Goal: Information Seeking & Learning: Learn about a topic

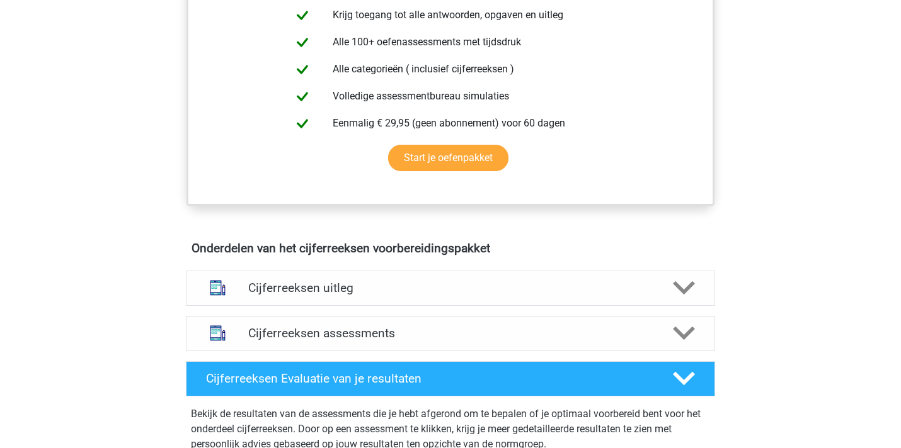
scroll to position [532, 0]
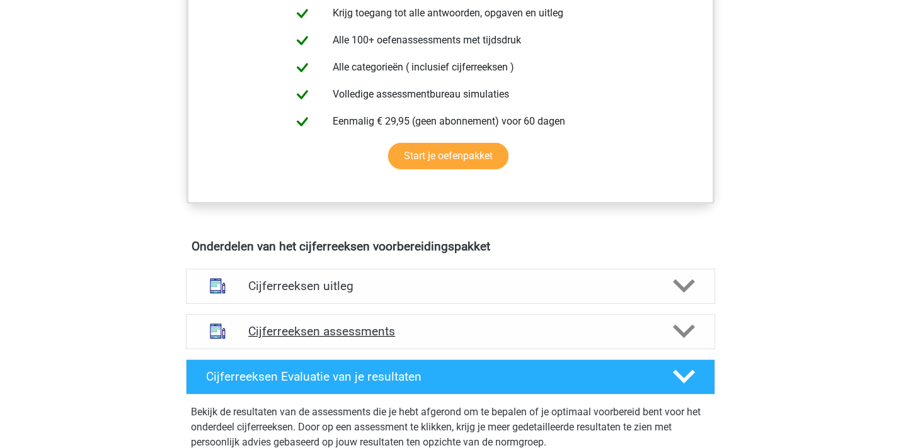
click at [414, 339] on h4 "Cijferreeksen assessments" at bounding box center [450, 331] width 404 height 14
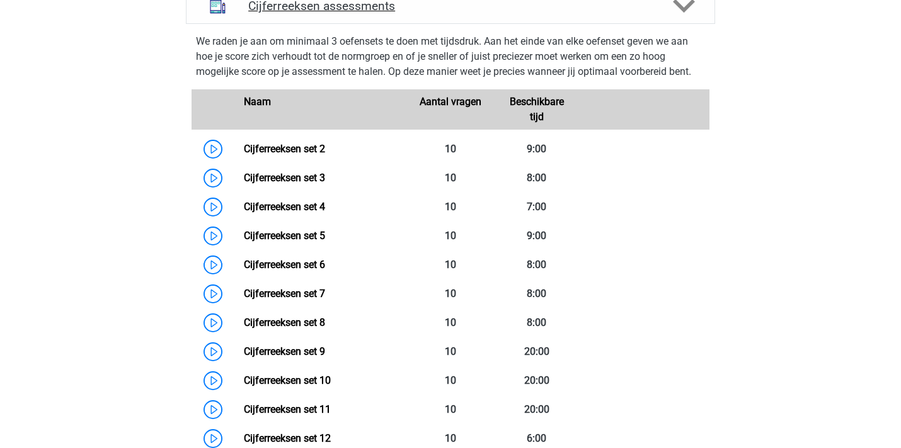
scroll to position [856, 0]
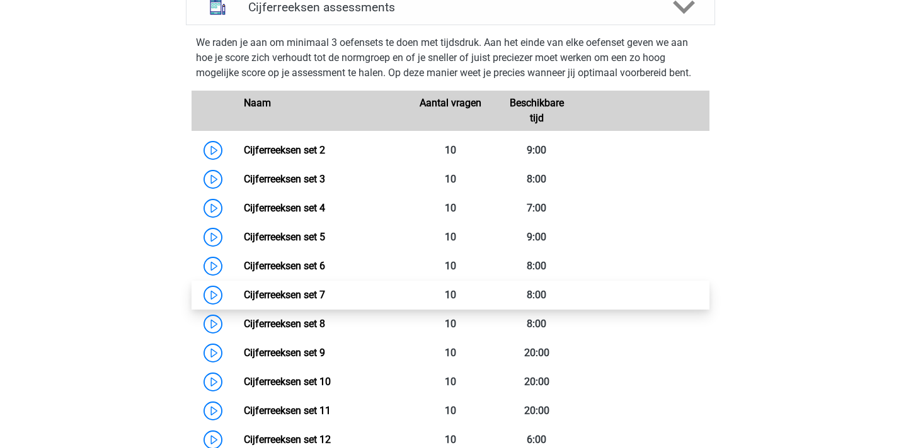
click at [312, 301] on link "Cijferreeksen set 7" at bounding box center [284, 295] width 81 height 12
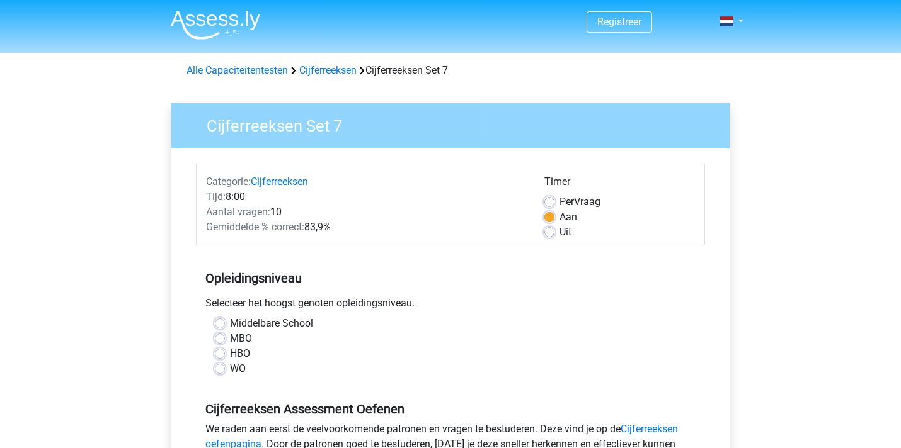
click at [230, 353] on label "HBO" at bounding box center [240, 353] width 20 height 15
click at [224, 353] on input "HBO" at bounding box center [220, 352] width 10 height 13
radio input "true"
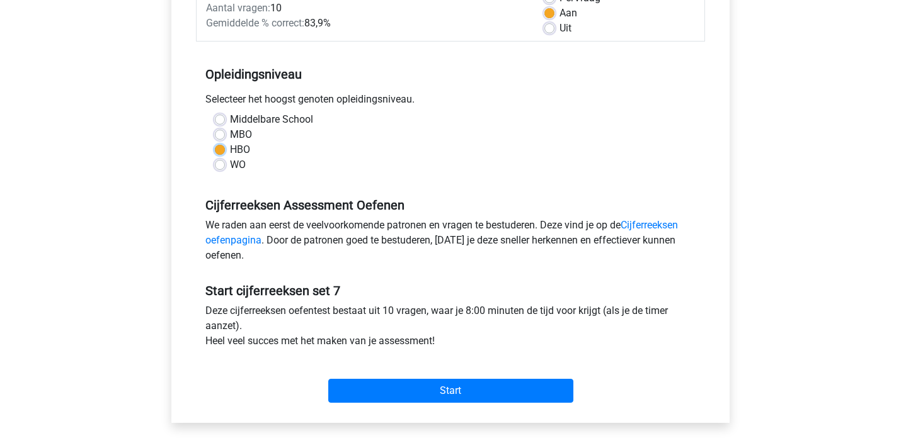
scroll to position [205, 0]
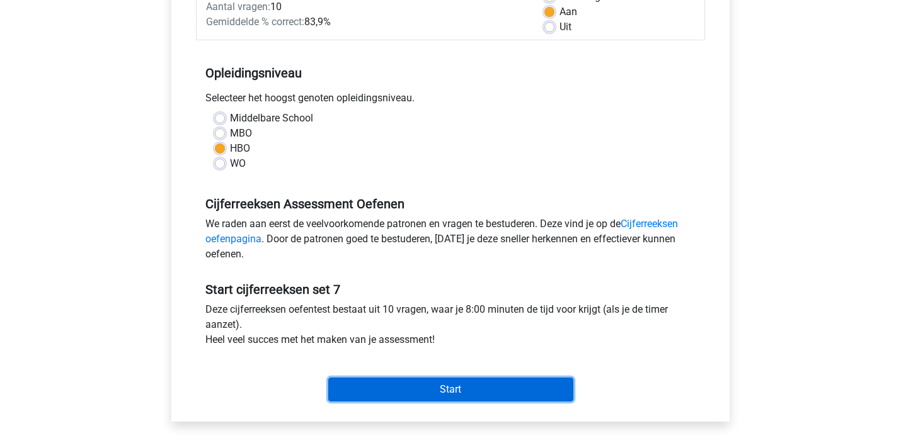
click at [433, 392] on input "Start" at bounding box center [450, 390] width 245 height 24
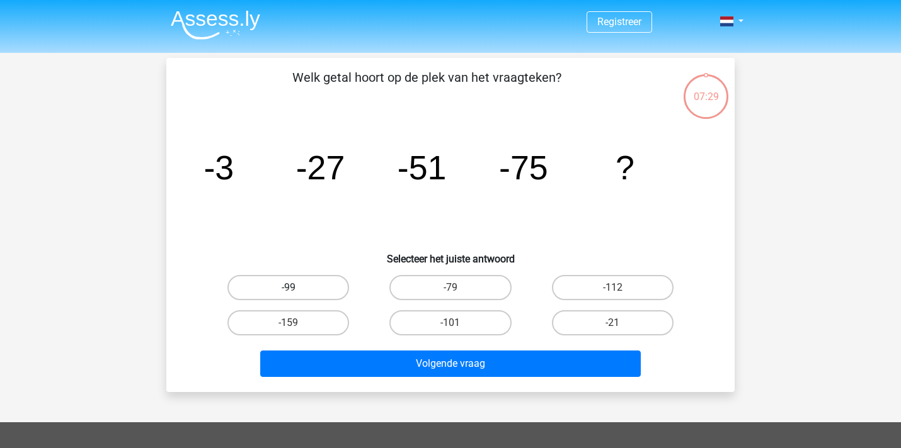
click at [305, 280] on label "-99" at bounding box center [288, 287] width 122 height 25
click at [297, 288] on input "-99" at bounding box center [292, 292] width 8 height 8
radio input "true"
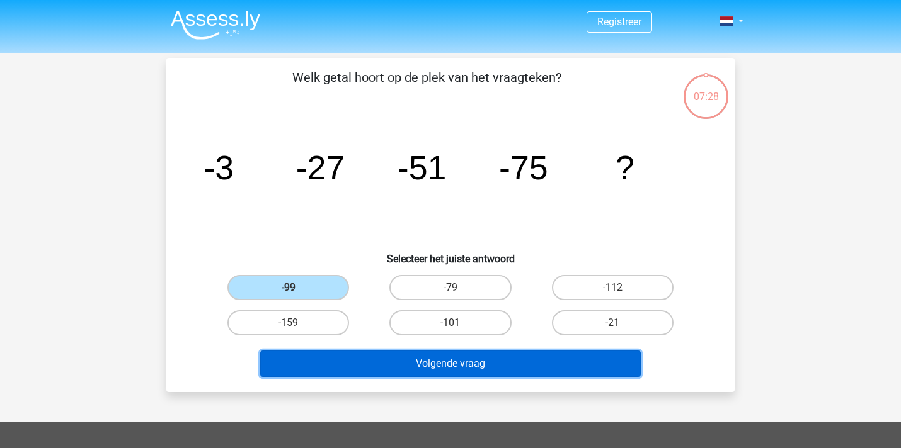
click at [379, 359] on button "Volgende vraag" at bounding box center [450, 364] width 381 height 26
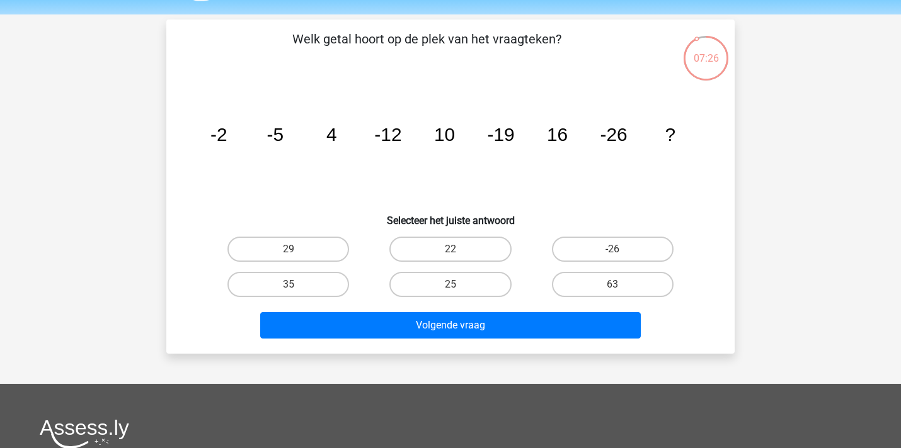
scroll to position [25, 0]
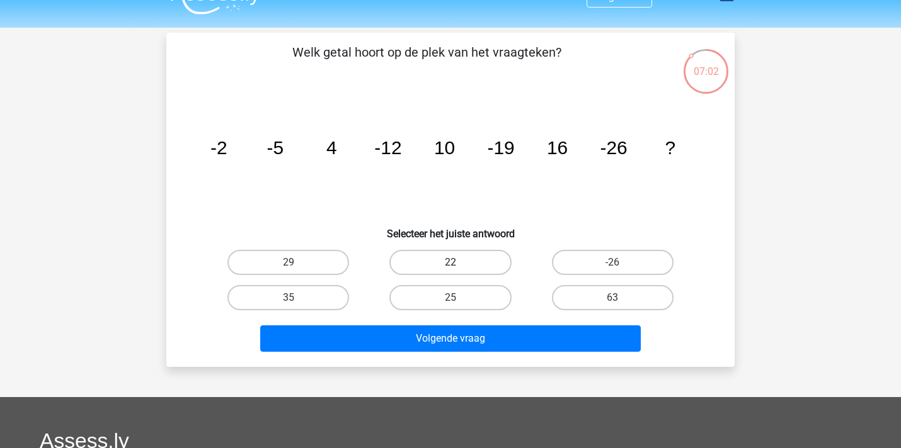
click at [479, 262] on label "22" at bounding box center [450, 262] width 122 height 25
click at [458, 263] on input "22" at bounding box center [454, 267] width 8 height 8
radio input "true"
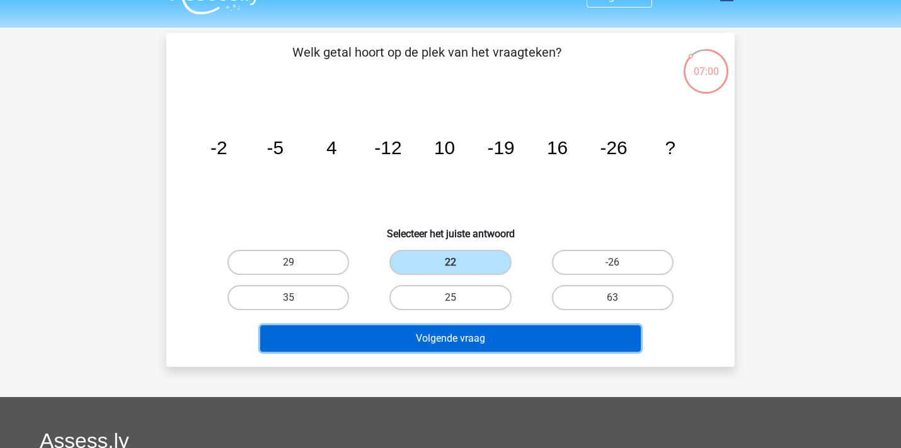
click at [499, 339] on button "Volgende vraag" at bounding box center [450, 339] width 381 height 26
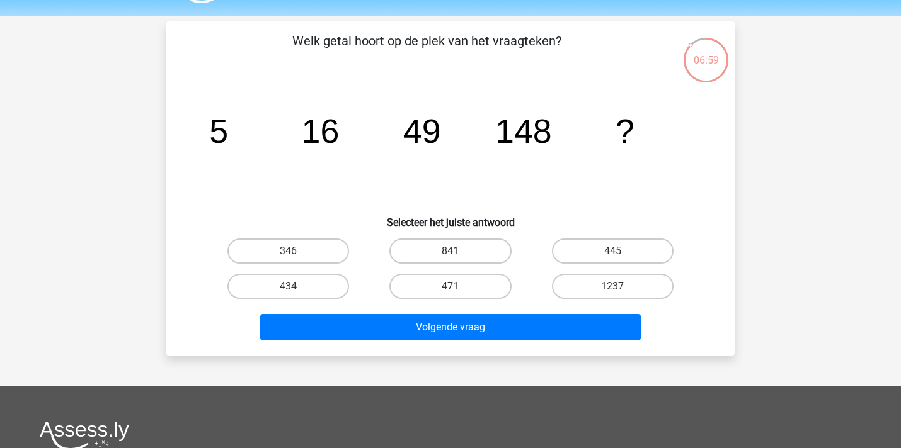
scroll to position [33, 0]
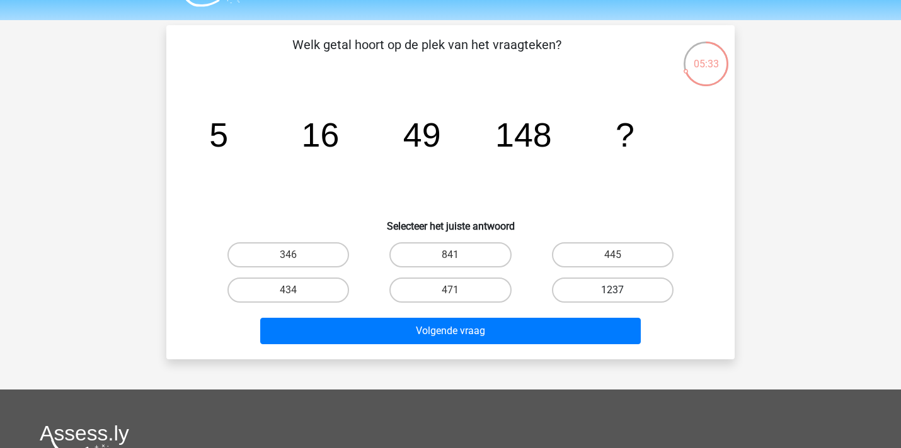
click at [591, 299] on label "1237" at bounding box center [613, 290] width 122 height 25
click at [612, 299] on input "1237" at bounding box center [616, 294] width 8 height 8
radio input "true"
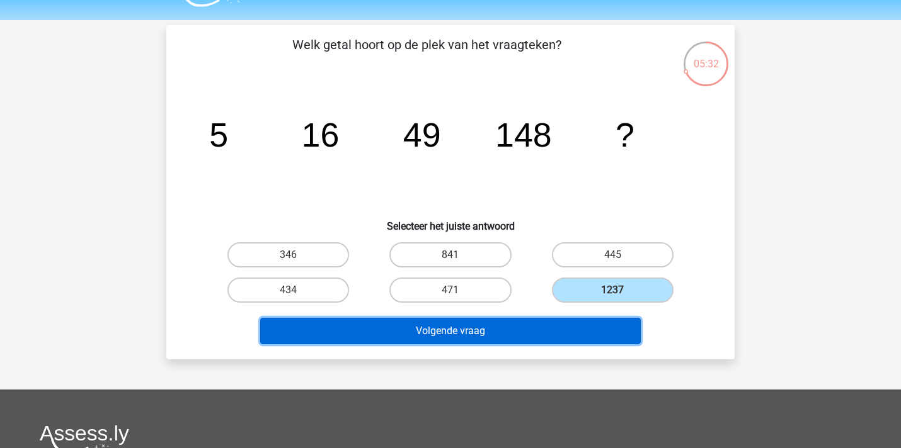
click at [574, 326] on button "Volgende vraag" at bounding box center [450, 331] width 381 height 26
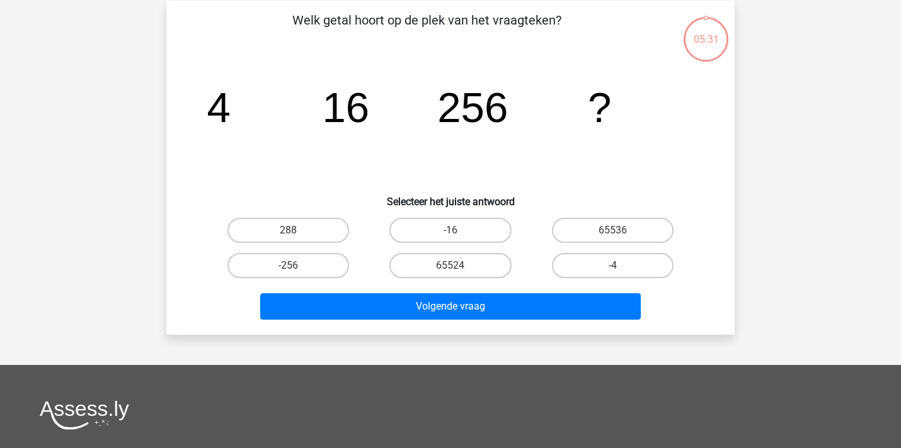
scroll to position [58, 0]
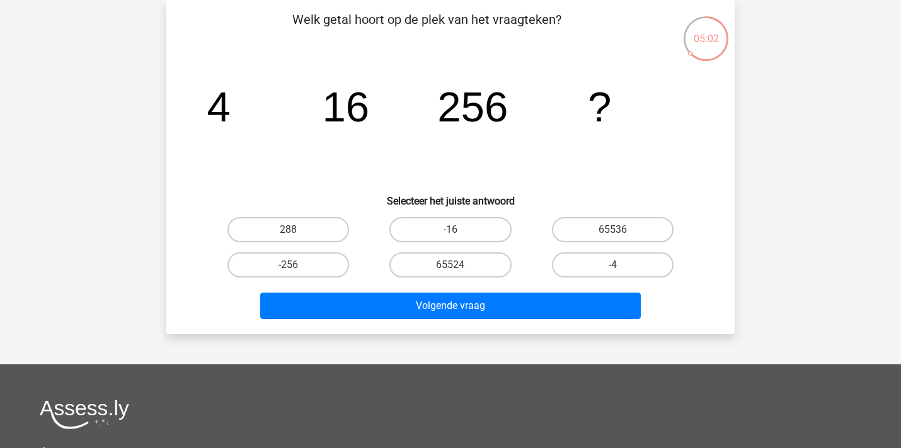
click at [617, 232] on input "65536" at bounding box center [616, 234] width 8 height 8
radio input "true"
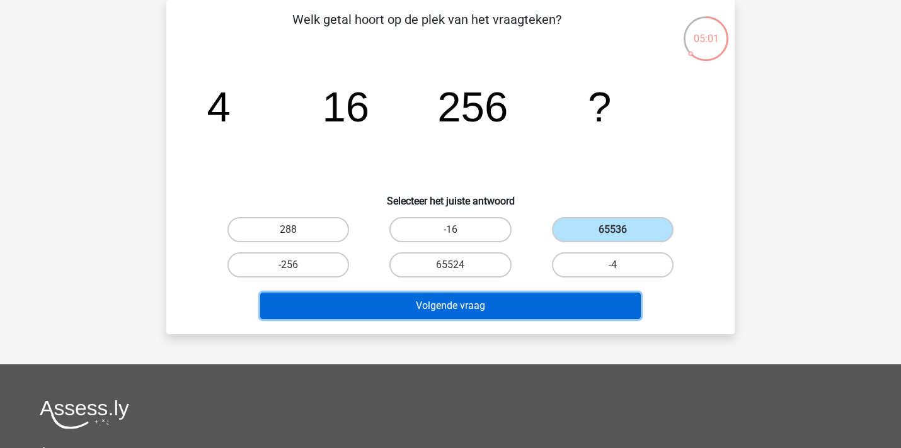
click at [531, 310] on button "Volgende vraag" at bounding box center [450, 306] width 381 height 26
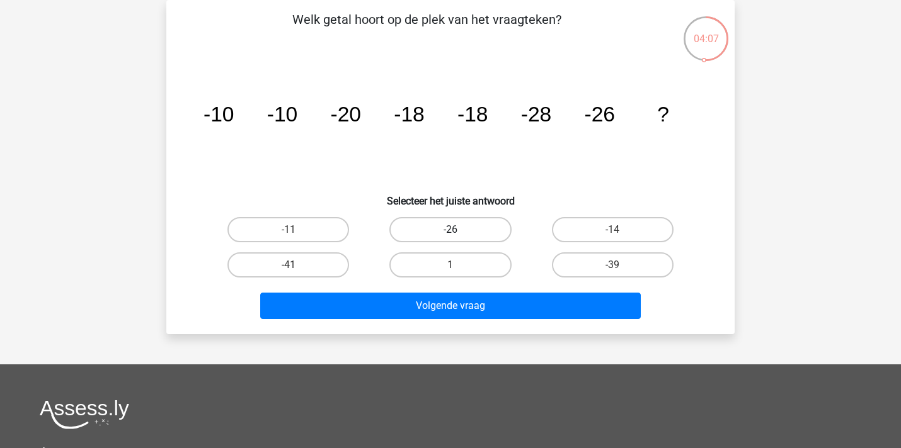
click at [465, 231] on label "-26" at bounding box center [450, 229] width 122 height 25
click at [458, 231] on input "-26" at bounding box center [454, 234] width 8 height 8
radio input "true"
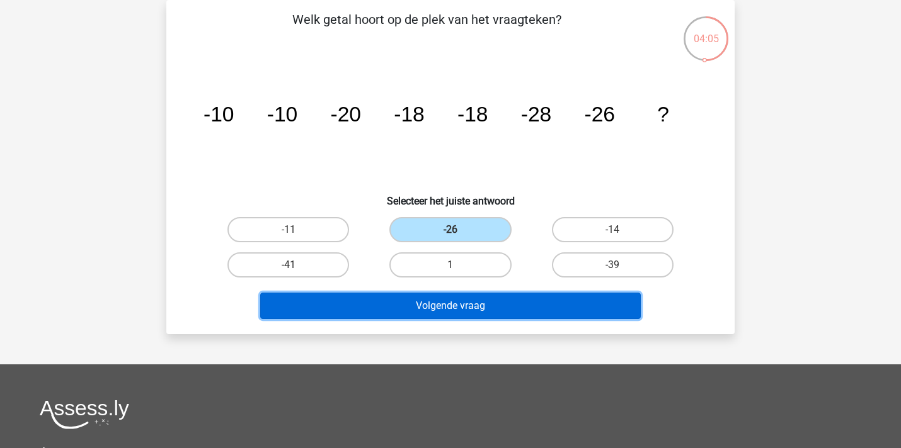
click at [480, 304] on button "Volgende vraag" at bounding box center [450, 306] width 381 height 26
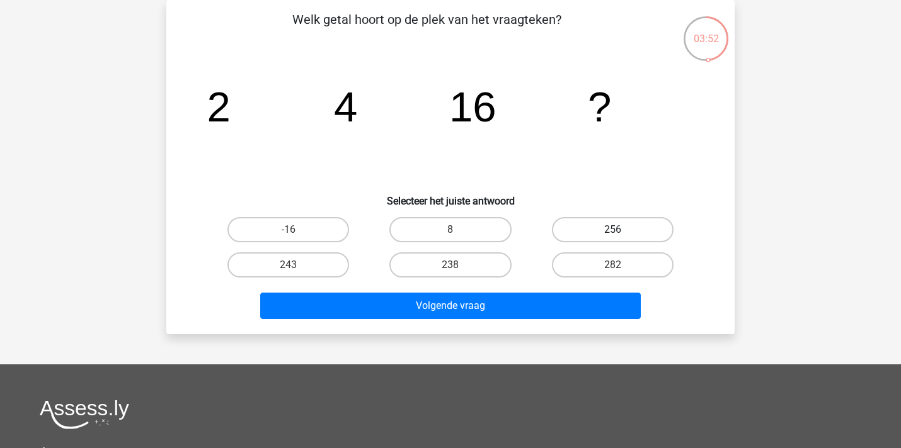
click at [624, 229] on label "256" at bounding box center [613, 229] width 122 height 25
click at [620, 230] on input "256" at bounding box center [616, 234] width 8 height 8
radio input "true"
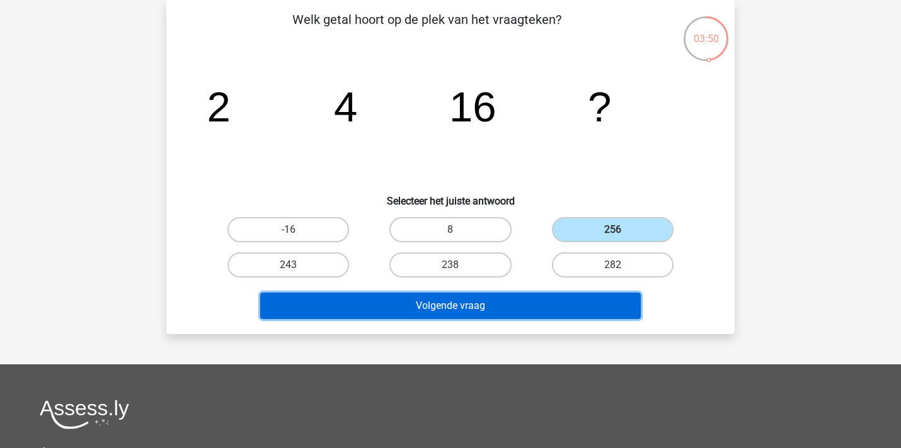
click at [581, 308] on button "Volgende vraag" at bounding box center [450, 306] width 381 height 26
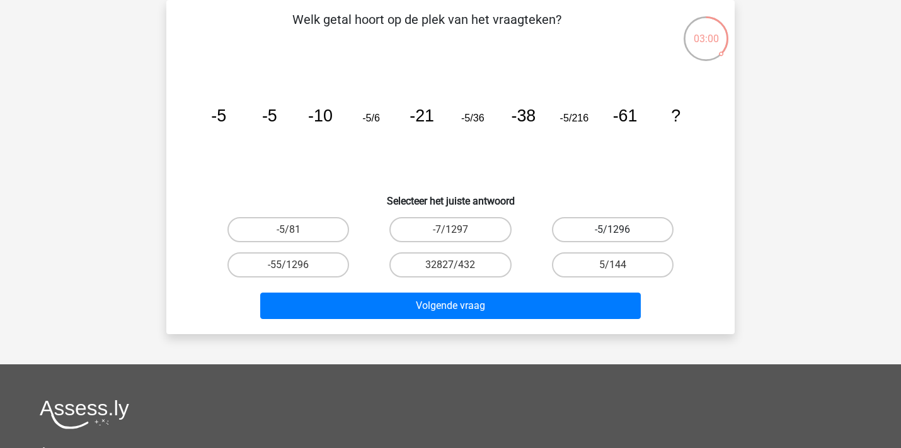
click at [610, 234] on label "-5/1296" at bounding box center [613, 229] width 122 height 25
click at [612, 234] on input "-5/1296" at bounding box center [616, 234] width 8 height 8
radio input "true"
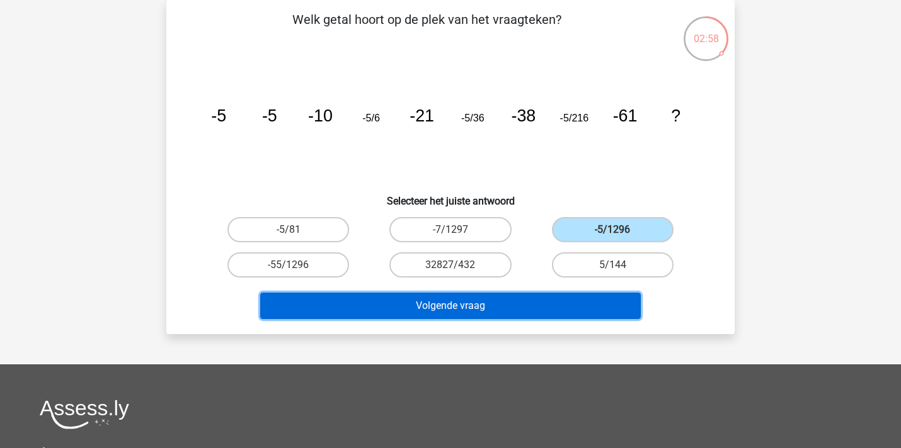
click at [573, 307] on button "Volgende vraag" at bounding box center [450, 306] width 381 height 26
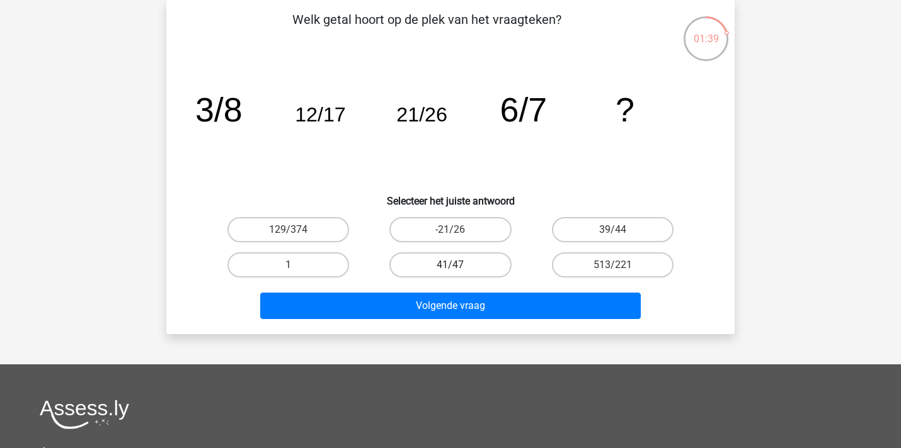
click at [462, 265] on label "41/47" at bounding box center [450, 265] width 122 height 25
click at [458, 265] on input "41/47" at bounding box center [454, 269] width 8 height 8
radio input "true"
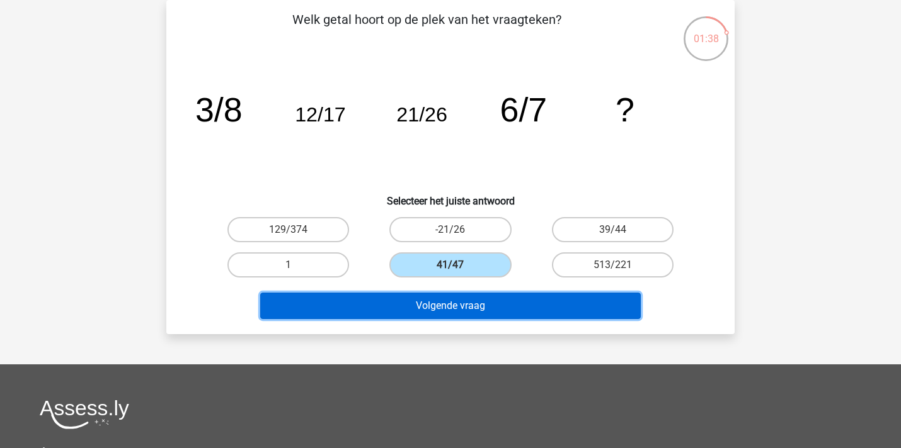
click at [482, 304] on button "Volgende vraag" at bounding box center [450, 306] width 381 height 26
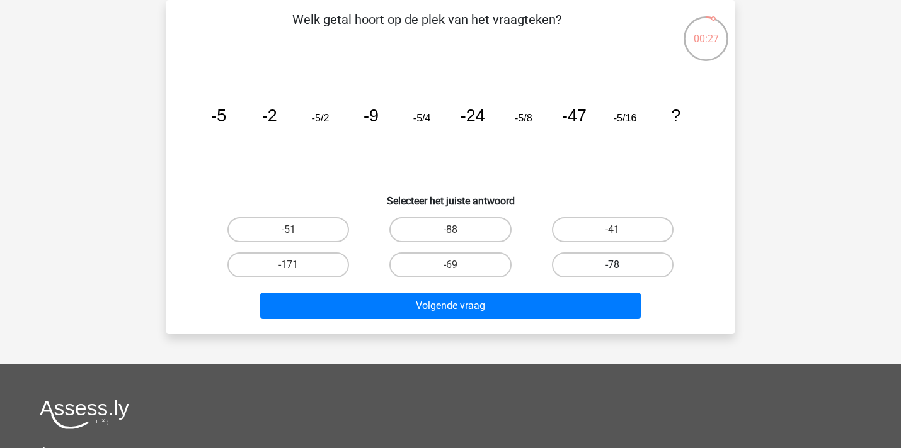
click at [582, 264] on label "-78" at bounding box center [613, 265] width 122 height 25
click at [612, 265] on input "-78" at bounding box center [616, 269] width 8 height 8
radio input "true"
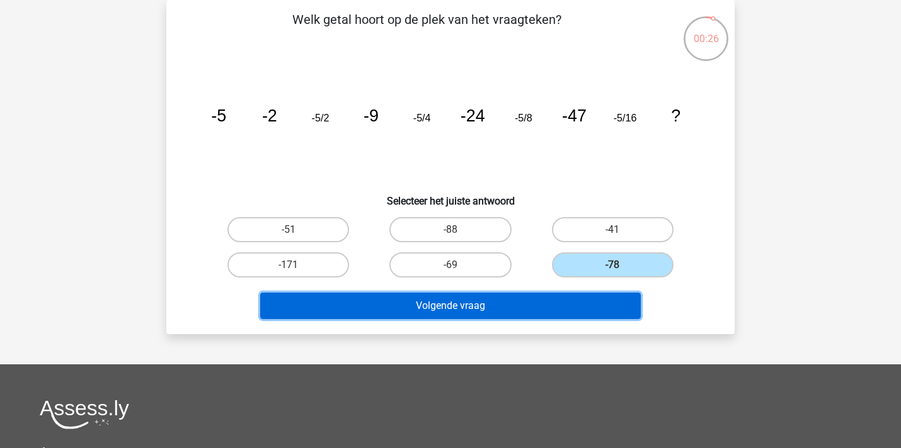
click at [579, 307] on button "Volgende vraag" at bounding box center [450, 306] width 381 height 26
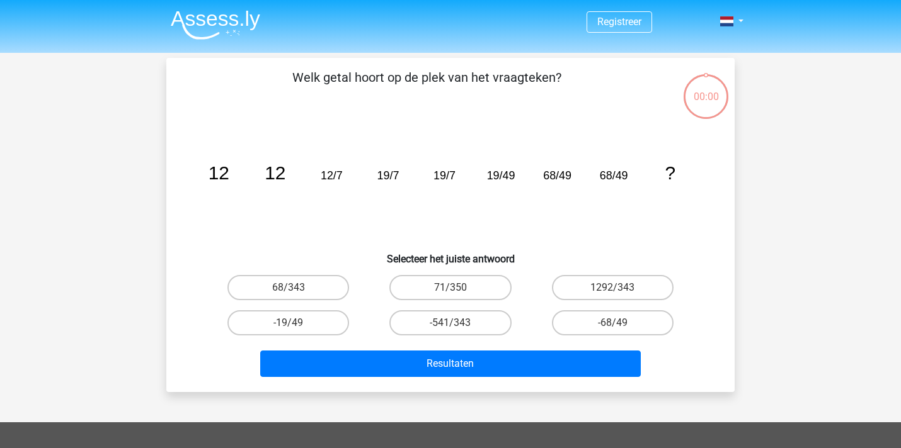
scroll to position [58, 0]
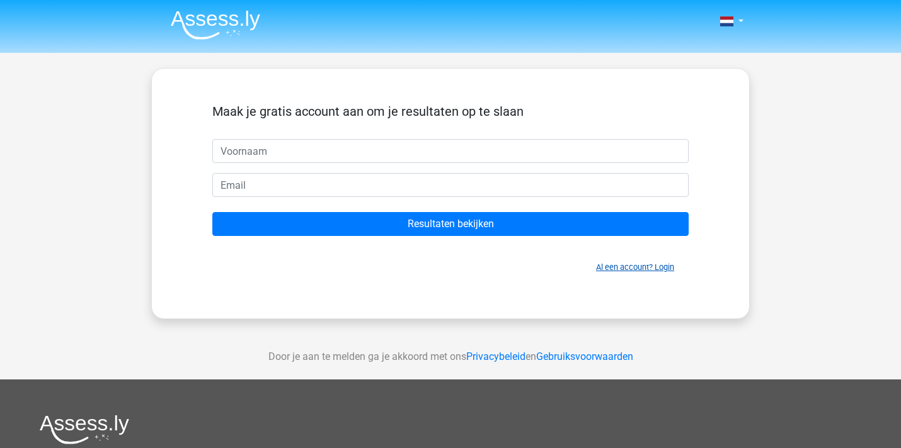
click at [648, 270] on link "Al een account? Login" at bounding box center [635, 267] width 78 height 9
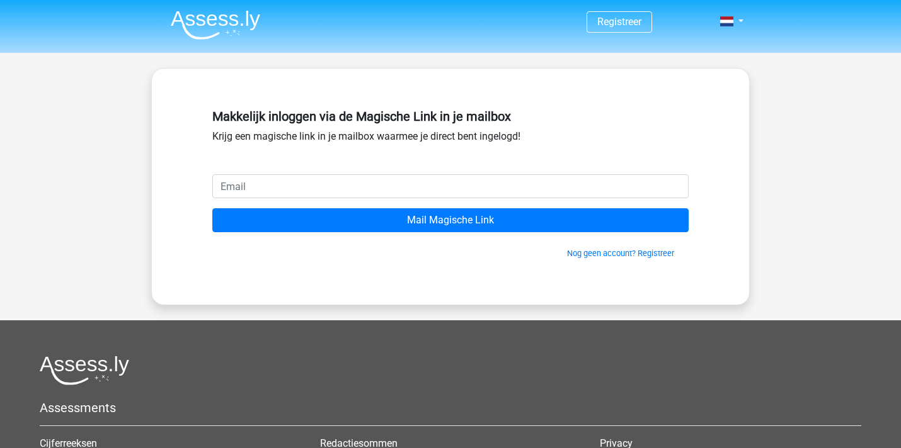
click at [356, 186] on input "email" at bounding box center [450, 186] width 476 height 24
type input "[PERSON_NAME][EMAIL_ADDRESS][PERSON_NAME][DOMAIN_NAME]"
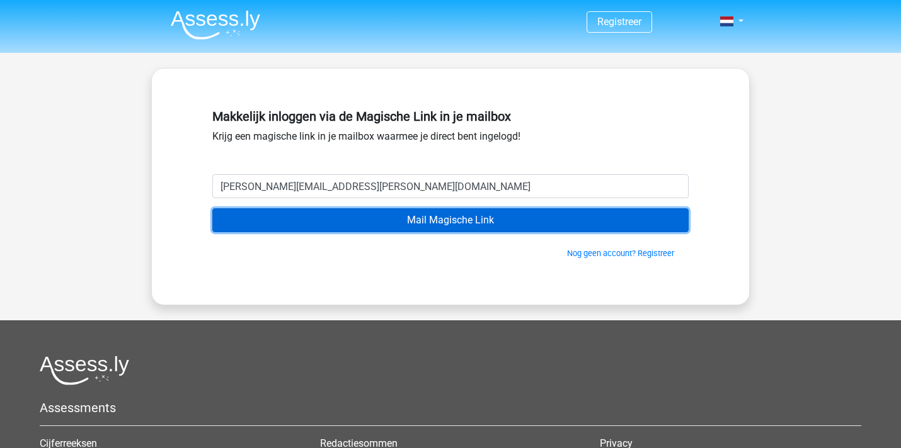
click at [397, 225] on input "Mail Magische Link" at bounding box center [450, 220] width 476 height 24
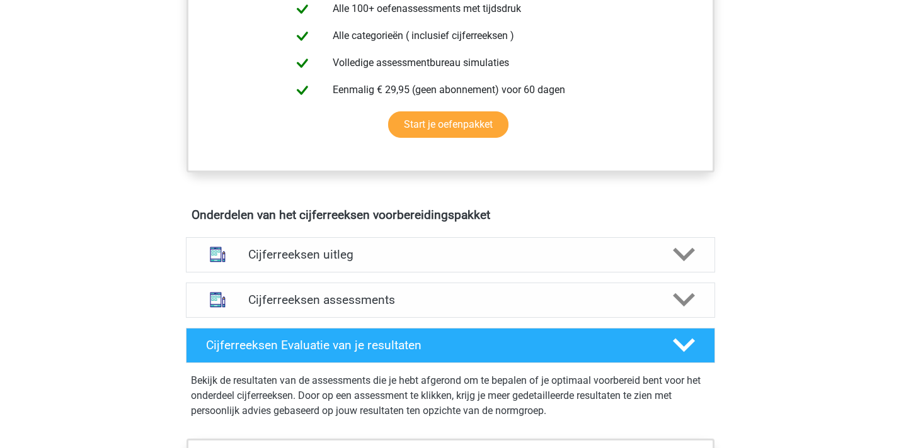
scroll to position [564, 0]
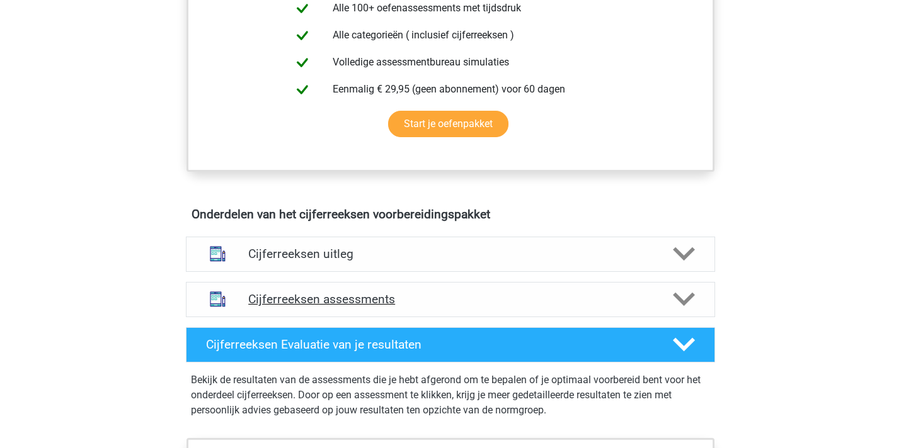
click at [317, 307] on h4 "Cijferreeksen assessments" at bounding box center [450, 299] width 404 height 14
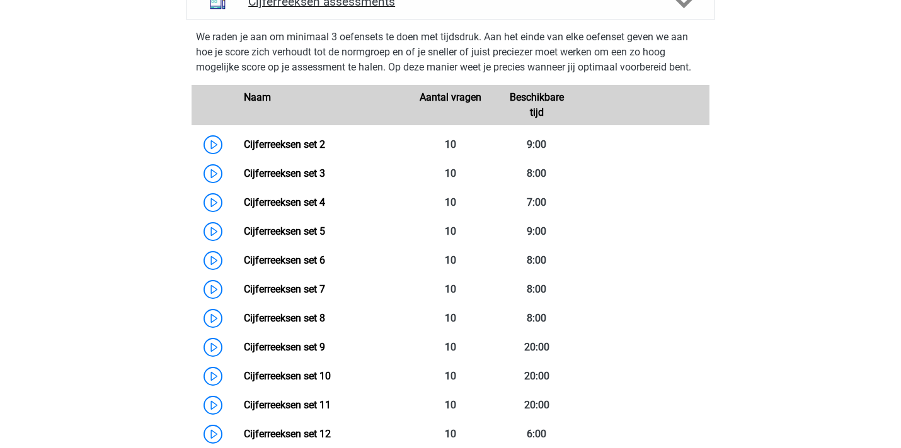
scroll to position [865, 0]
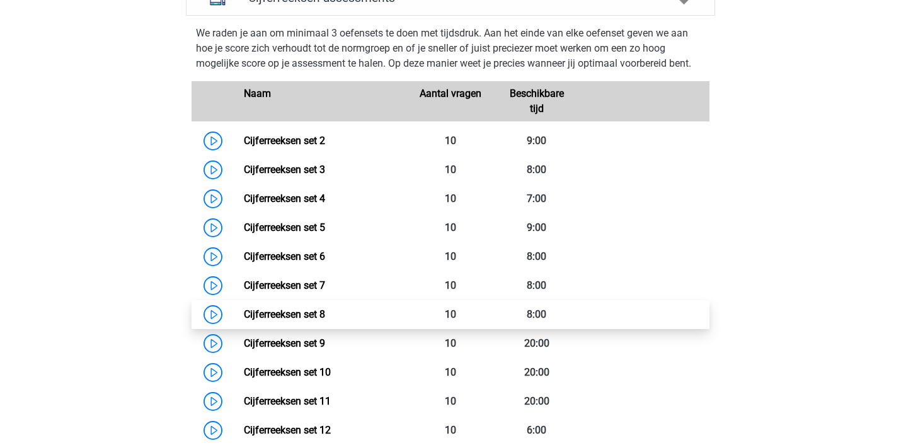
click at [312, 321] on link "Cijferreeksen set 8" at bounding box center [284, 315] width 81 height 12
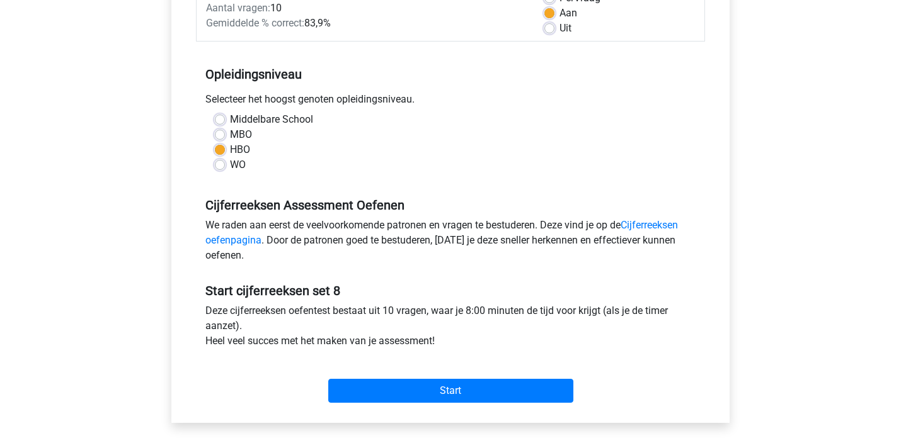
scroll to position [215, 0]
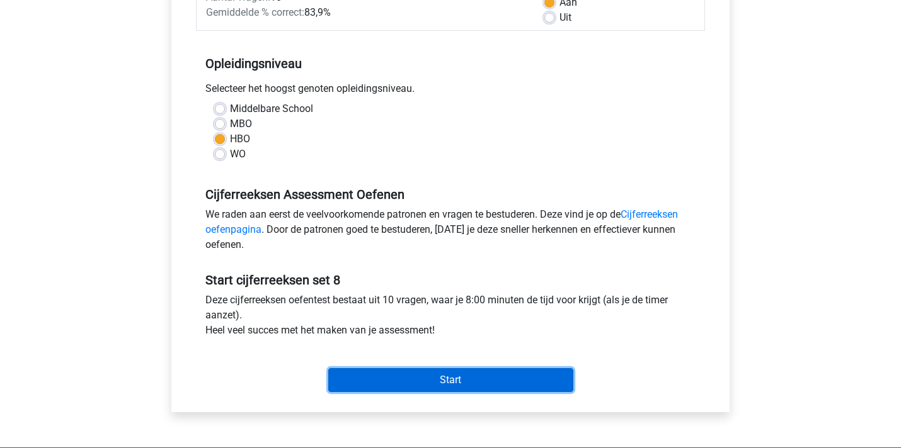
click at [464, 379] on input "Start" at bounding box center [450, 380] width 245 height 24
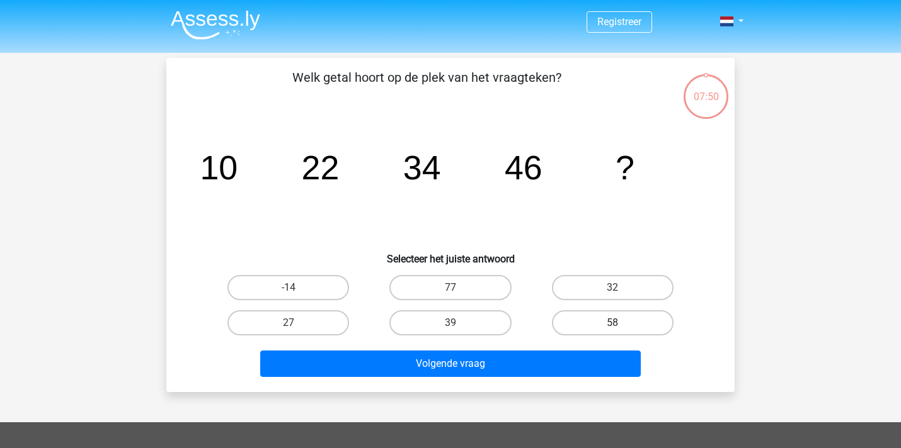
click at [593, 324] on label "58" at bounding box center [613, 322] width 122 height 25
click at [612, 324] on input "58" at bounding box center [616, 327] width 8 height 8
radio input "true"
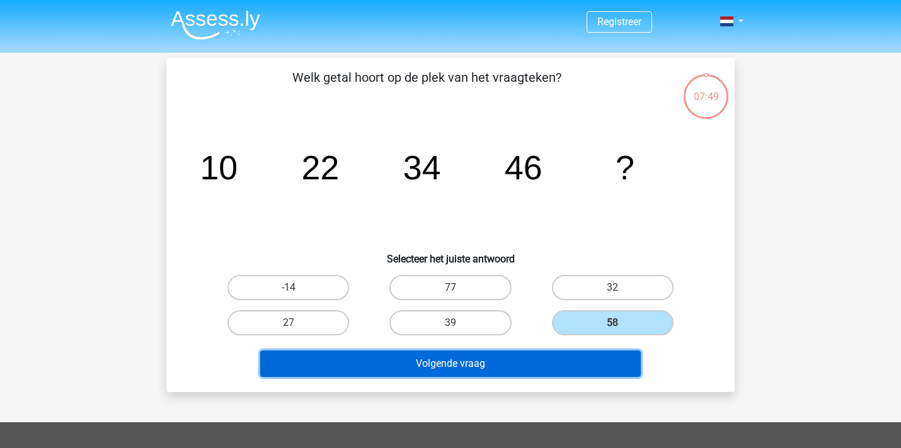
click at [583, 367] on button "Volgende vraag" at bounding box center [450, 364] width 381 height 26
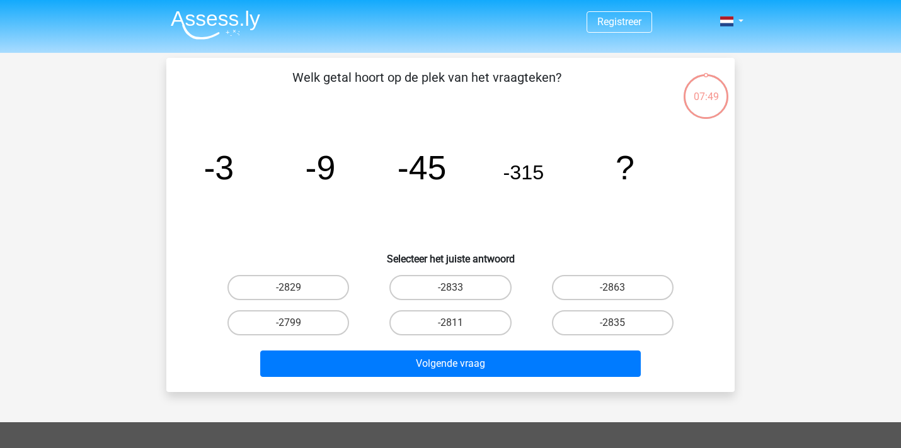
scroll to position [58, 0]
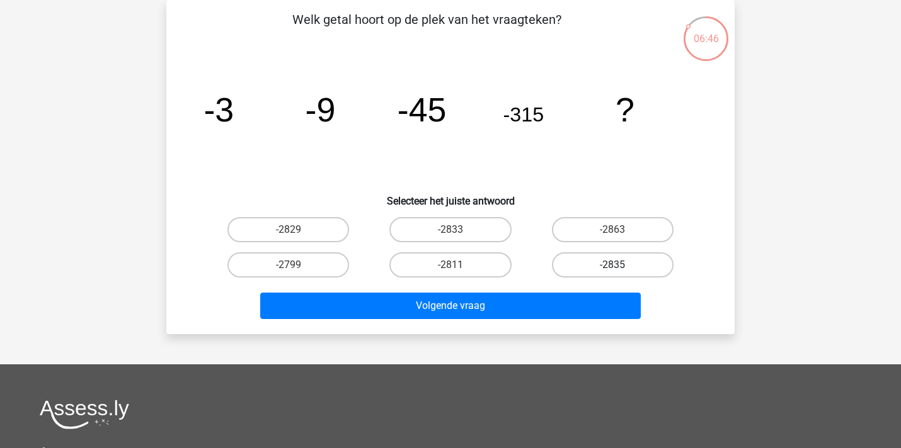
click at [594, 258] on label "-2835" at bounding box center [613, 265] width 122 height 25
click at [612, 265] on input "-2835" at bounding box center [616, 269] width 8 height 8
radio input "true"
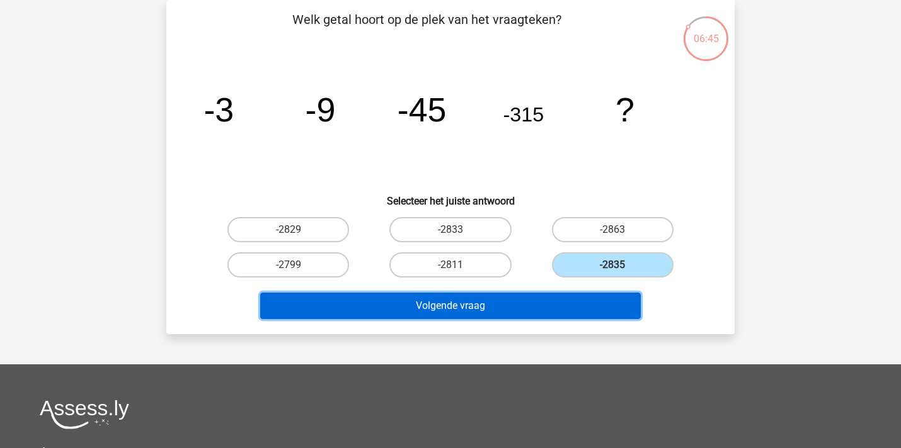
click at [601, 302] on button "Volgende vraag" at bounding box center [450, 306] width 381 height 26
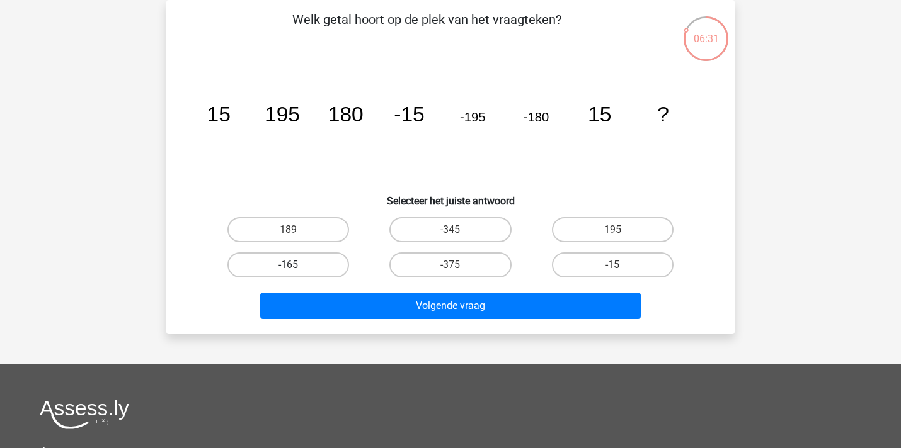
click at [326, 262] on label "-165" at bounding box center [288, 265] width 122 height 25
click at [297, 265] on input "-165" at bounding box center [292, 269] width 8 height 8
radio input "true"
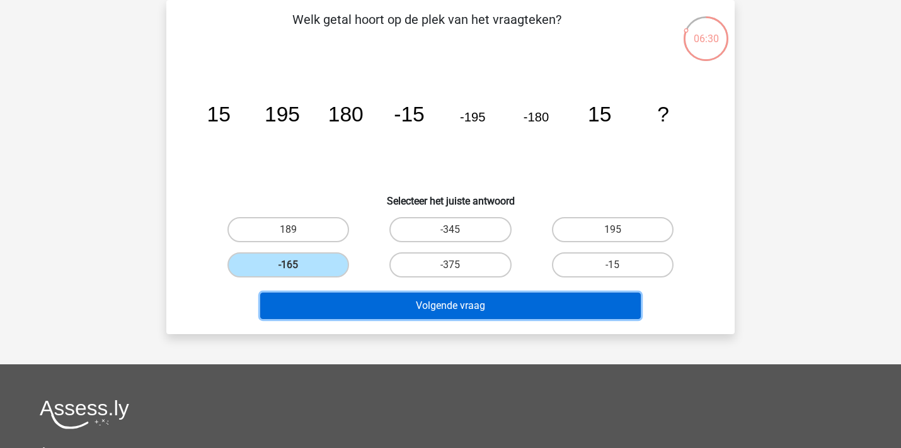
click at [386, 309] on button "Volgende vraag" at bounding box center [450, 306] width 381 height 26
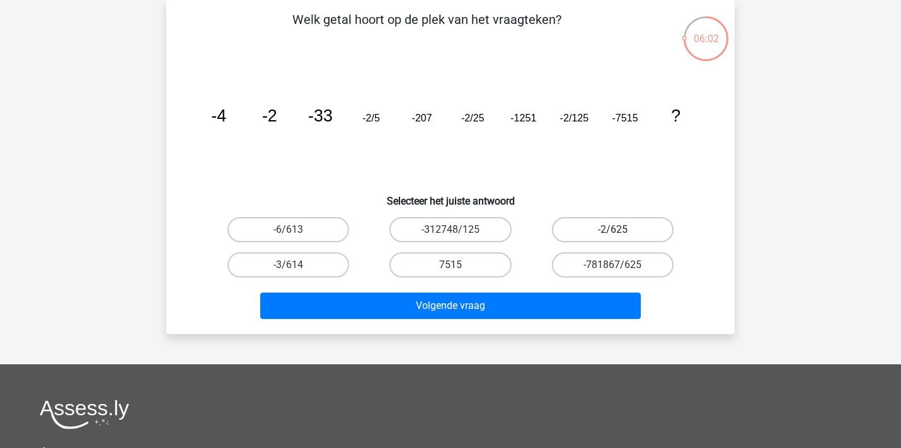
click at [594, 230] on label "-2/625" at bounding box center [613, 229] width 122 height 25
click at [612, 230] on input "-2/625" at bounding box center [616, 234] width 8 height 8
radio input "true"
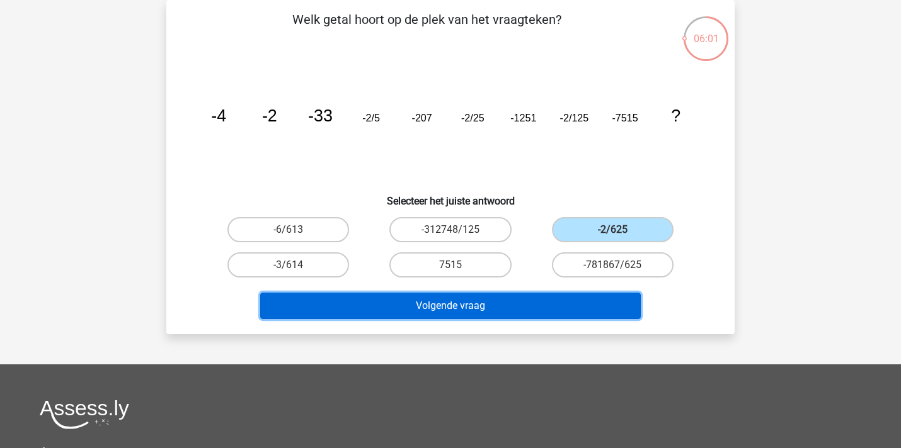
click at [529, 307] on button "Volgende vraag" at bounding box center [450, 306] width 381 height 26
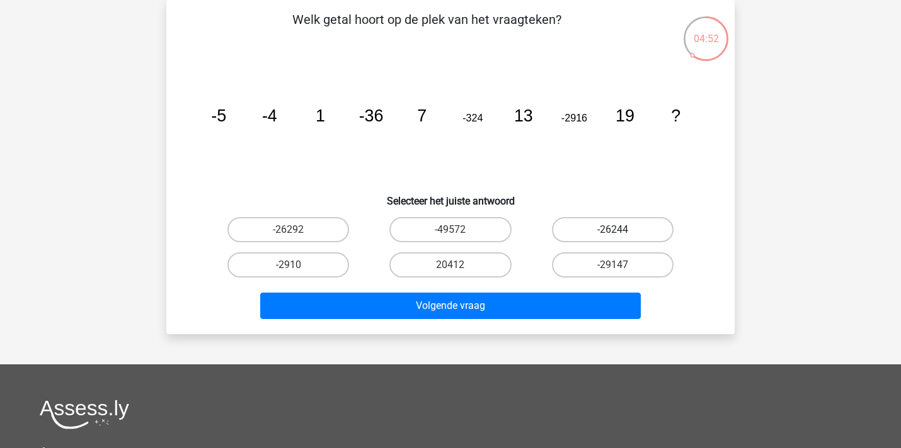
click at [591, 230] on label "-26244" at bounding box center [613, 229] width 122 height 25
click at [612, 230] on input "-26244" at bounding box center [616, 234] width 8 height 8
radio input "true"
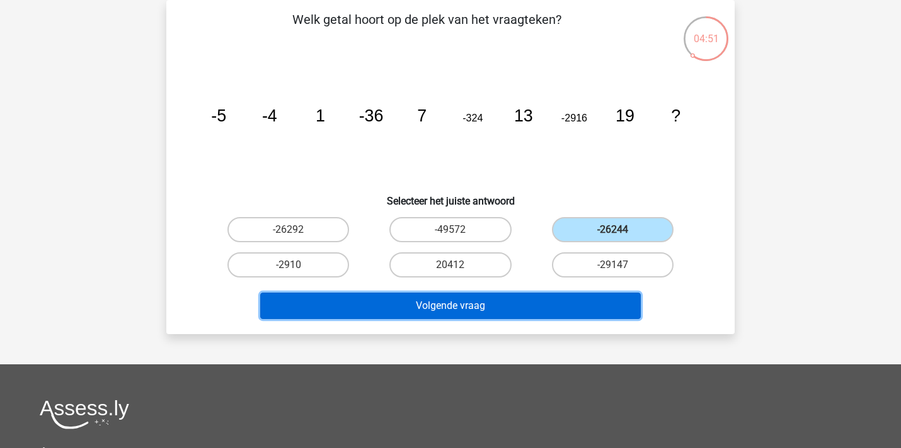
click at [545, 309] on button "Volgende vraag" at bounding box center [450, 306] width 381 height 26
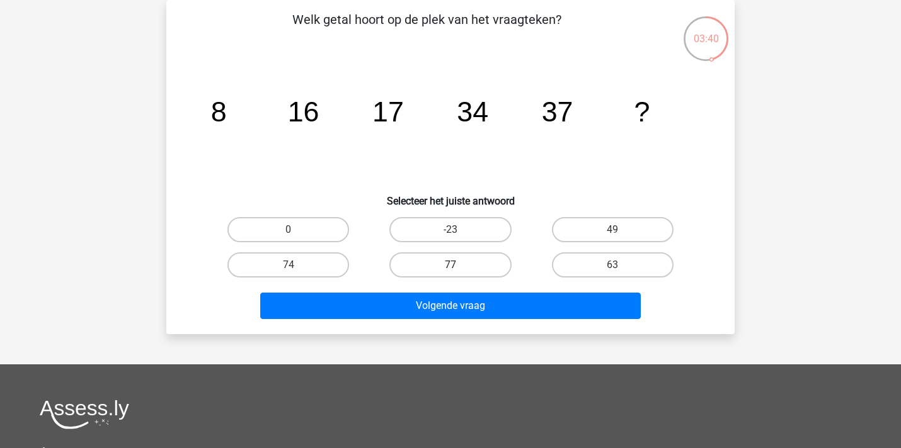
click at [469, 263] on label "77" at bounding box center [450, 265] width 122 height 25
click at [458, 265] on input "77" at bounding box center [454, 269] width 8 height 8
radio input "true"
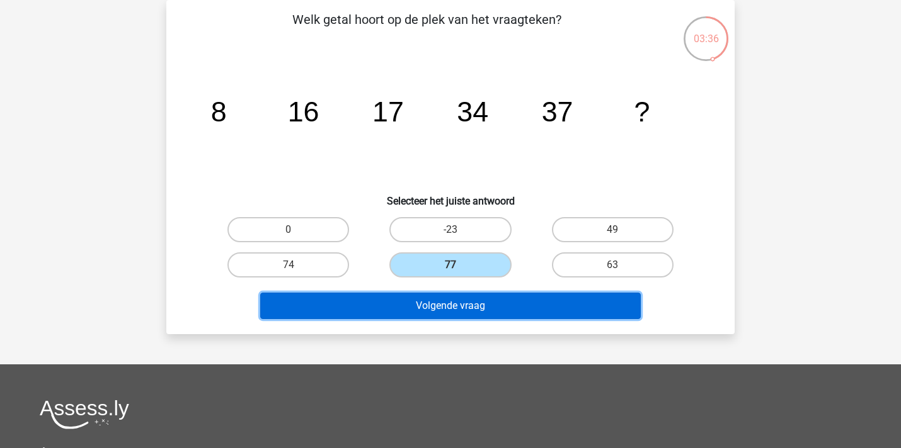
click at [496, 307] on button "Volgende vraag" at bounding box center [450, 306] width 381 height 26
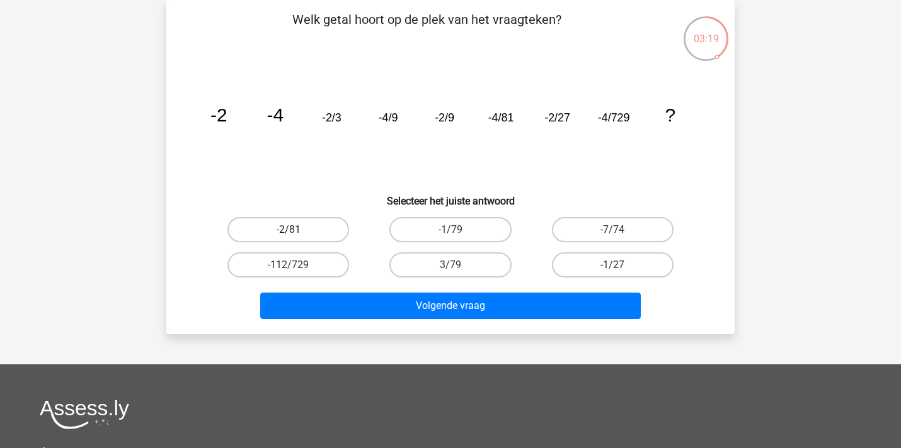
click at [252, 234] on label "-2/81" at bounding box center [288, 229] width 122 height 25
click at [288, 234] on input "-2/81" at bounding box center [292, 234] width 8 height 8
radio input "true"
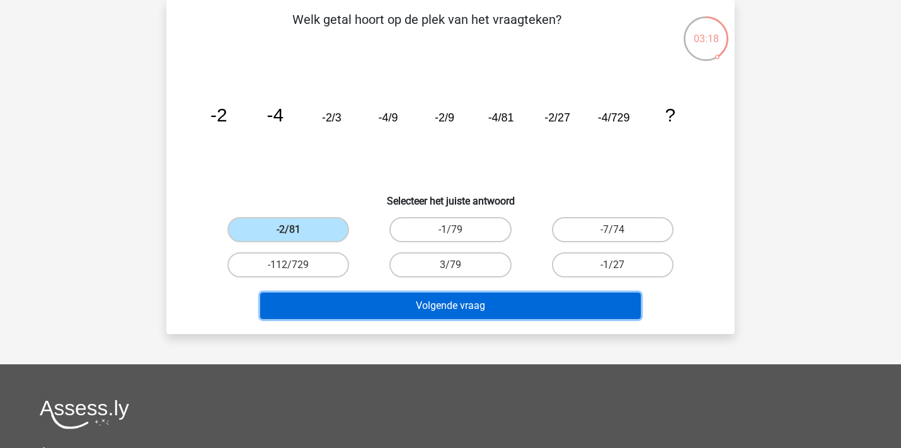
click at [382, 304] on button "Volgende vraag" at bounding box center [450, 306] width 381 height 26
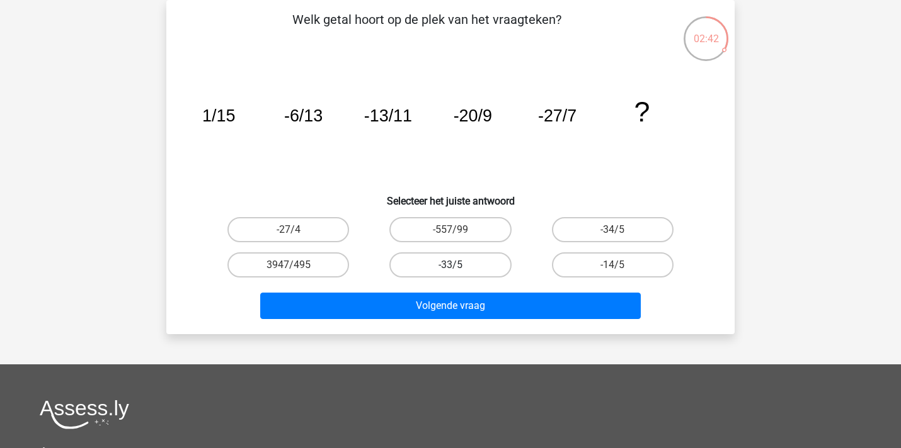
click at [479, 267] on label "-33/5" at bounding box center [450, 265] width 122 height 25
click at [458, 267] on input "-33/5" at bounding box center [454, 269] width 8 height 8
radio input "true"
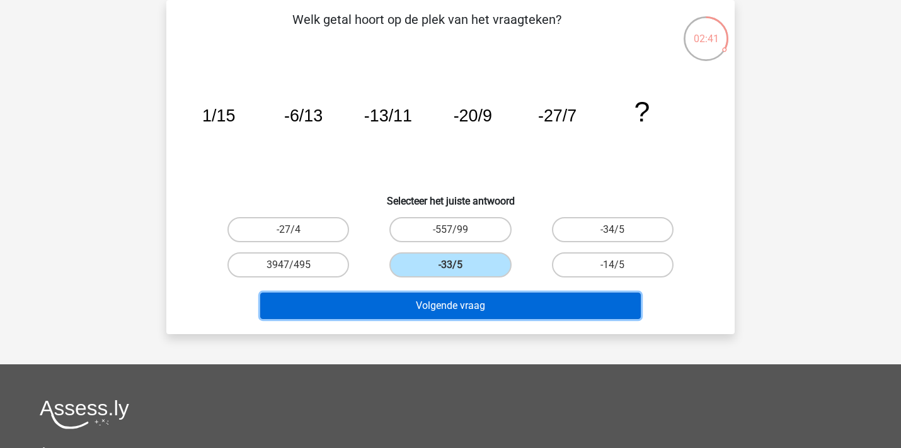
click at [489, 305] on button "Volgende vraag" at bounding box center [450, 306] width 381 height 26
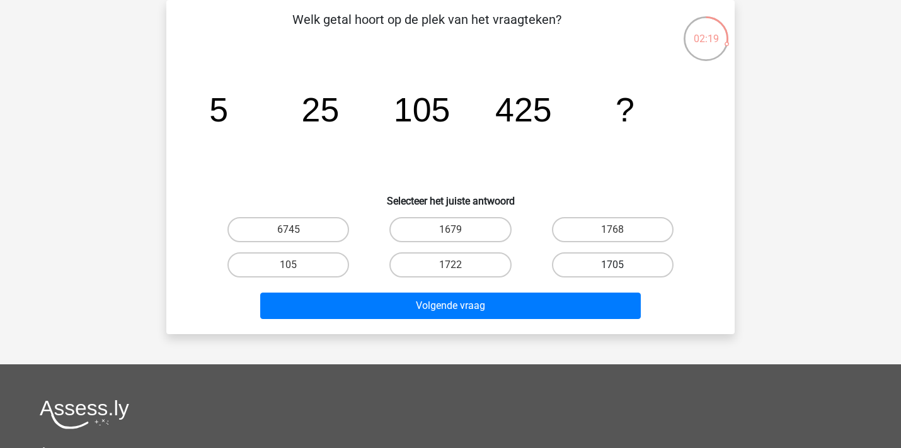
click at [648, 265] on label "1705" at bounding box center [613, 265] width 122 height 25
click at [620, 265] on input "1705" at bounding box center [616, 269] width 8 height 8
radio input "true"
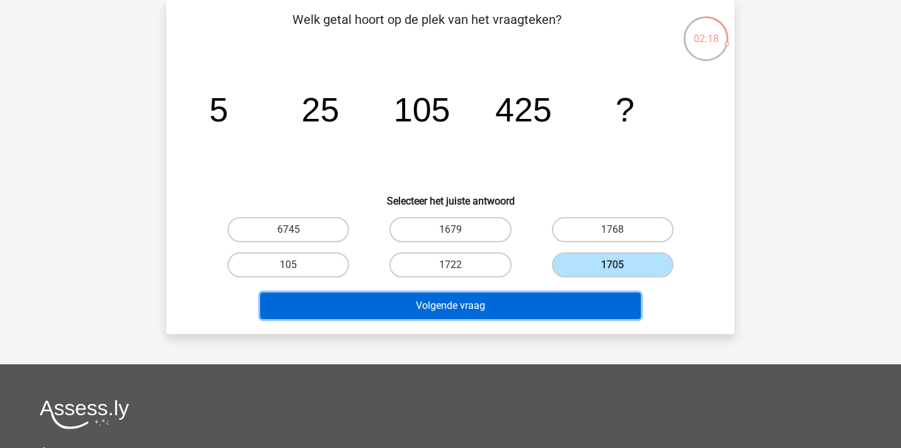
click at [586, 314] on button "Volgende vraag" at bounding box center [450, 306] width 381 height 26
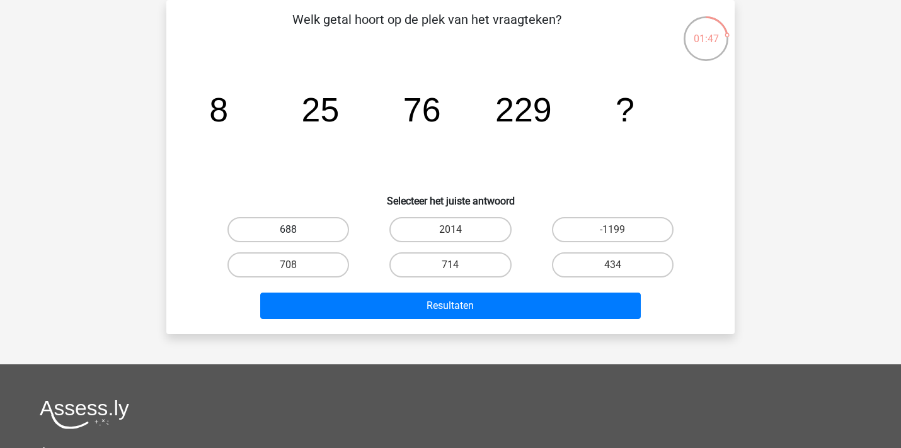
click at [327, 224] on label "688" at bounding box center [288, 229] width 122 height 25
click at [297, 230] on input "688" at bounding box center [292, 234] width 8 height 8
radio input "true"
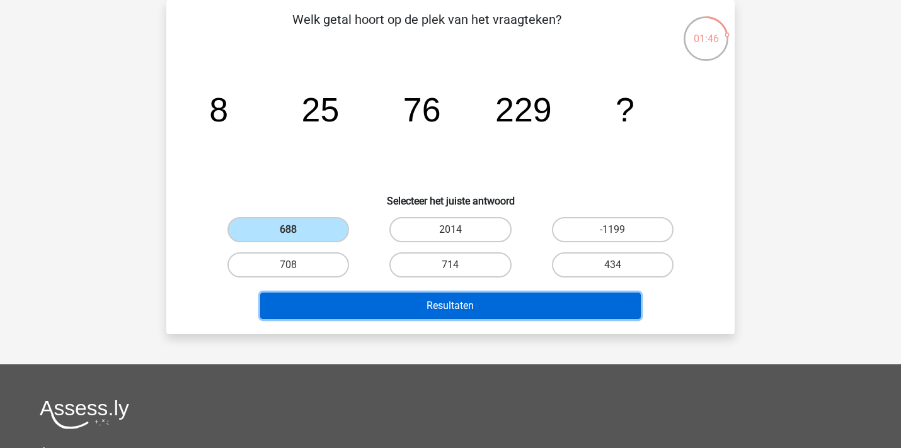
click at [388, 305] on button "Resultaten" at bounding box center [450, 306] width 381 height 26
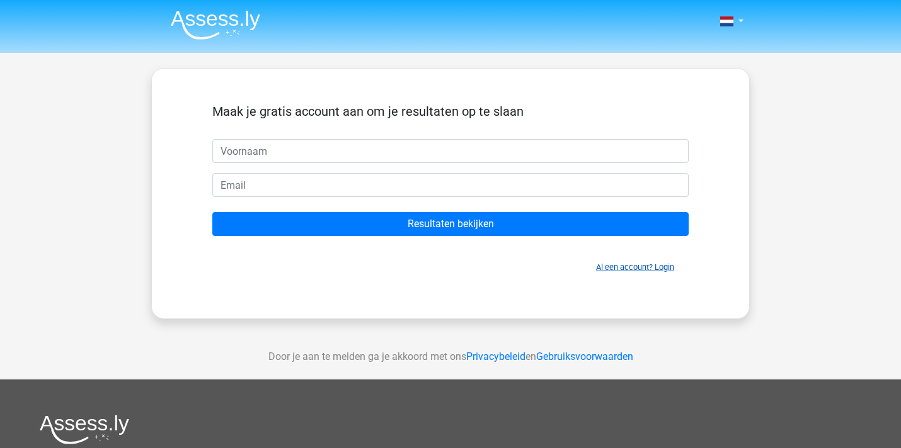
click at [618, 266] on link "Al een account? Login" at bounding box center [635, 267] width 78 height 9
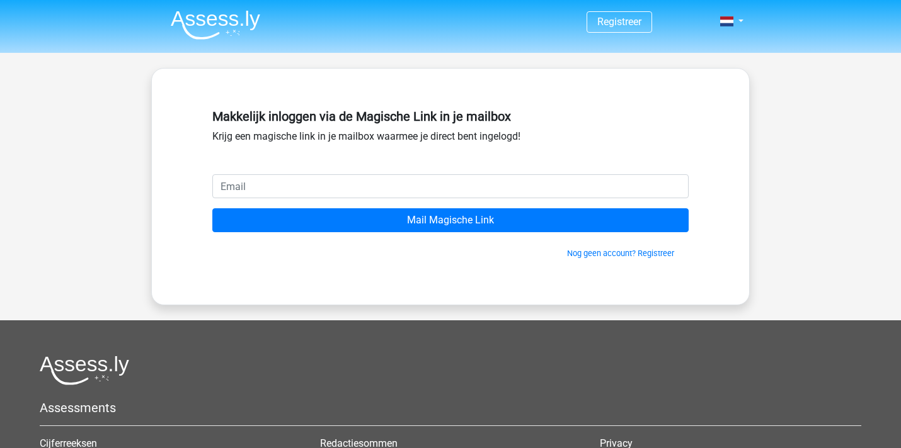
click at [395, 190] on input "email" at bounding box center [450, 186] width 476 height 24
type input "[PERSON_NAME][EMAIL_ADDRESS][PERSON_NAME][DOMAIN_NAME]"
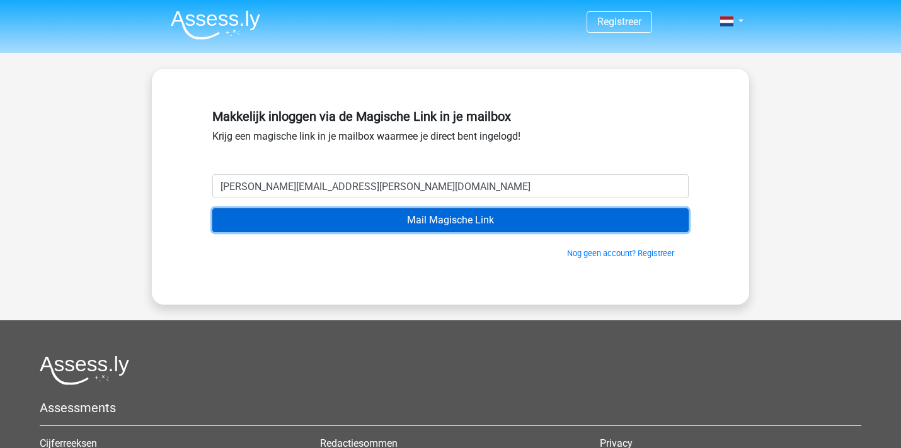
click at [426, 217] on input "Mail Magische Link" at bounding box center [450, 220] width 476 height 24
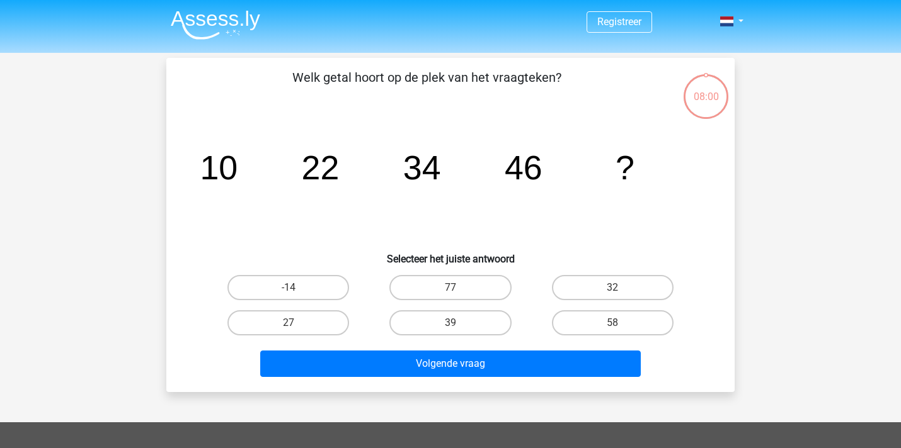
scroll to position [58, 0]
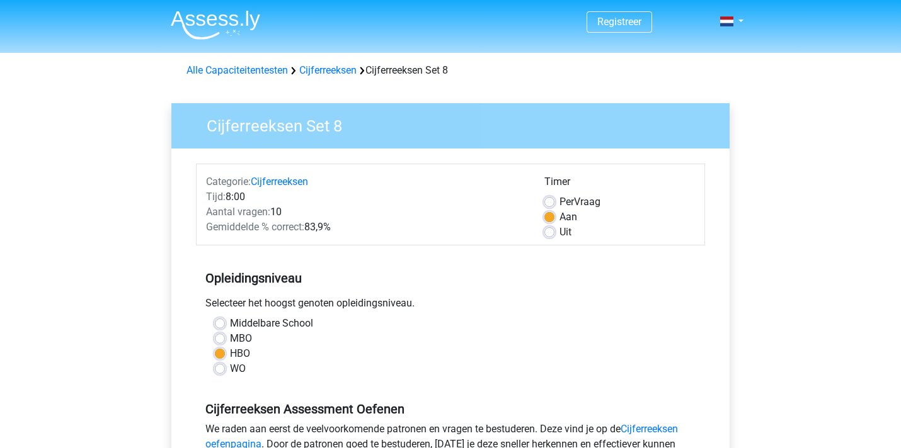
scroll to position [215, 0]
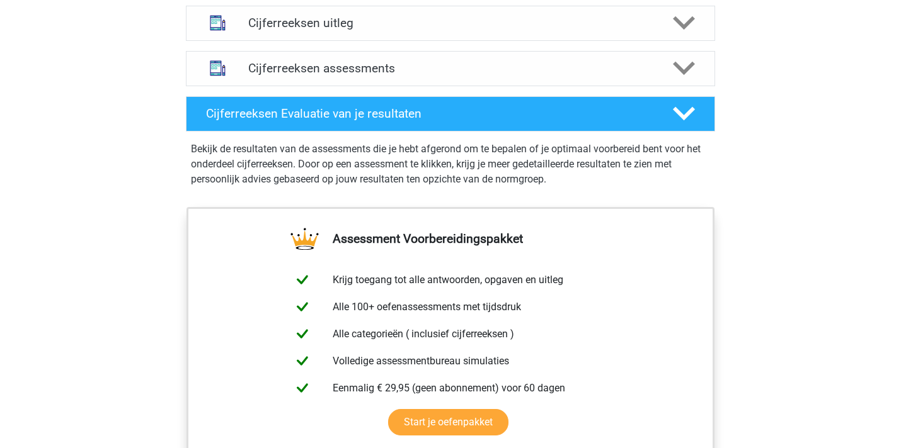
scroll to position [785, 0]
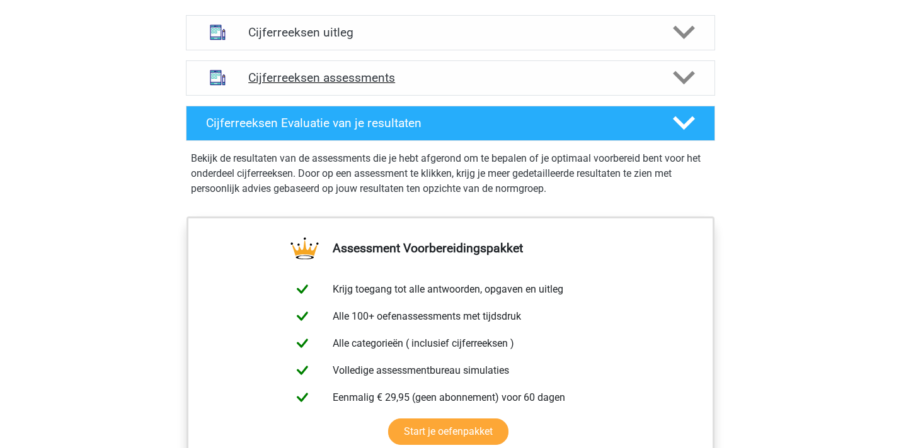
click at [302, 85] on h4 "Cijferreeksen assessments" at bounding box center [450, 78] width 404 height 14
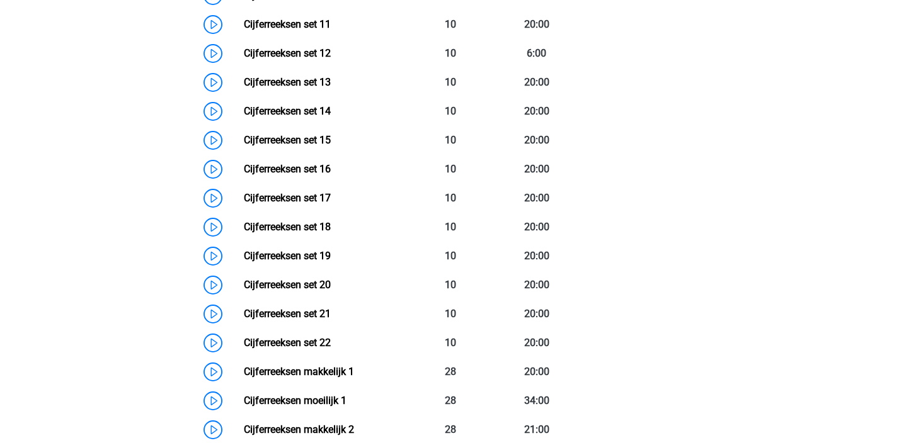
scroll to position [1238, 0]
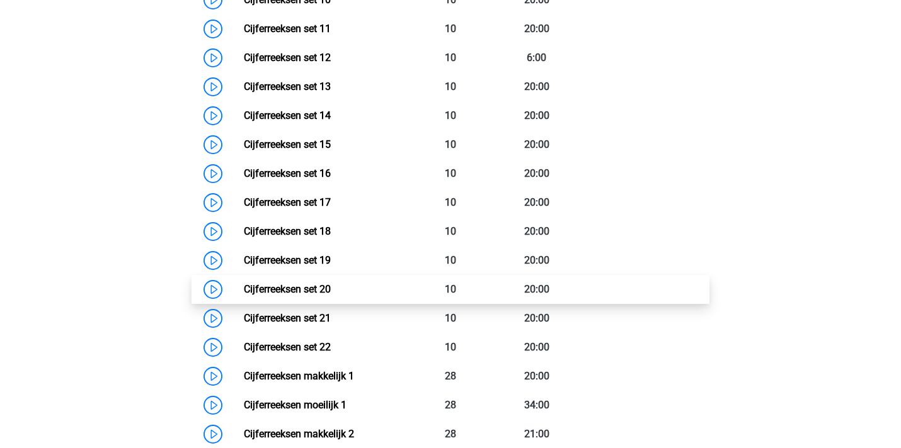
click at [311, 295] on link "Cijferreeksen set 20" at bounding box center [287, 289] width 87 height 12
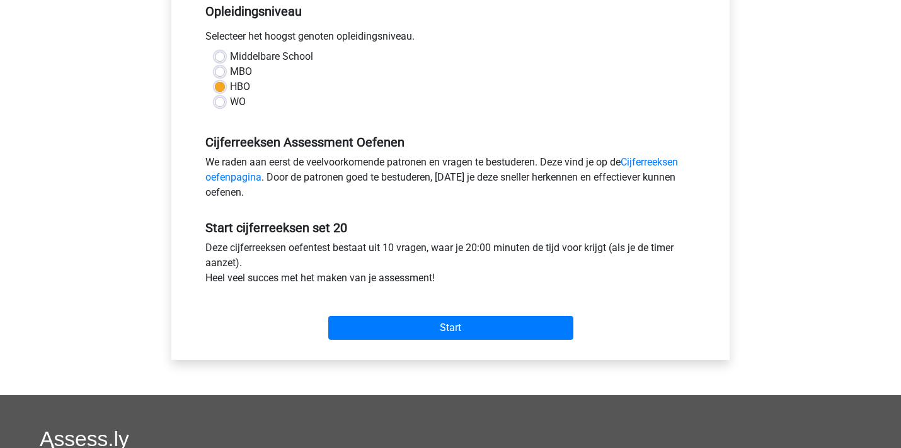
scroll to position [268, 0]
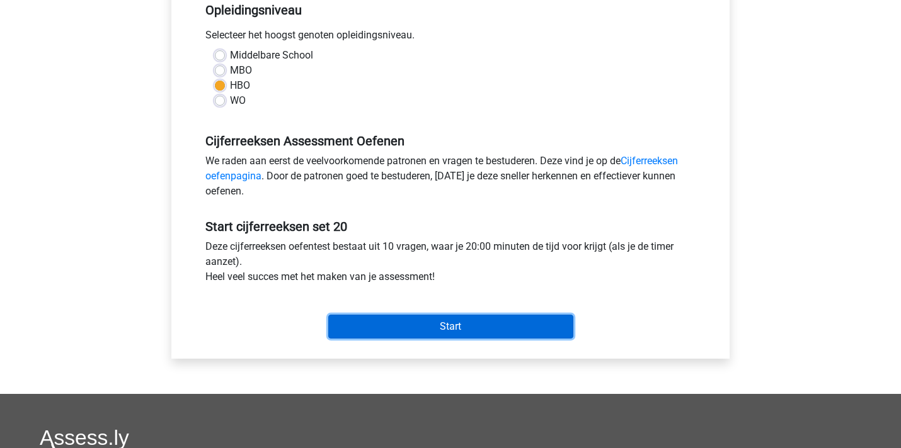
click at [457, 326] on input "Start" at bounding box center [450, 327] width 245 height 24
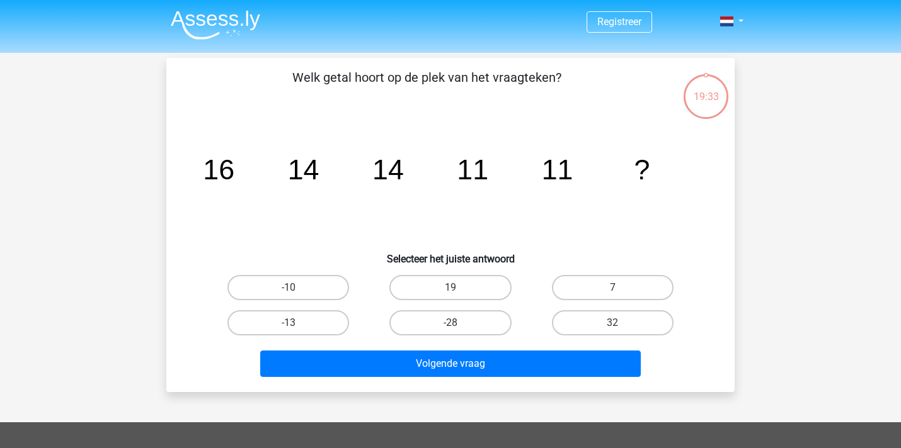
click at [613, 292] on input "7" at bounding box center [616, 292] width 8 height 8
radio input "true"
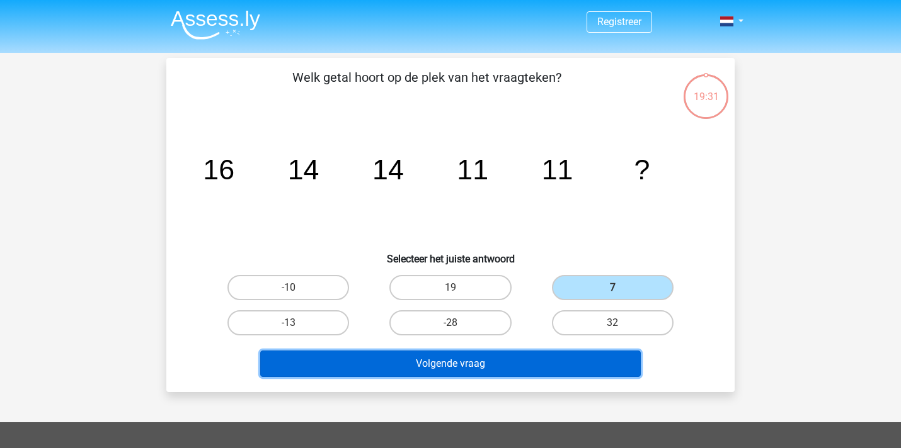
click at [600, 367] on button "Volgende vraag" at bounding box center [450, 364] width 381 height 26
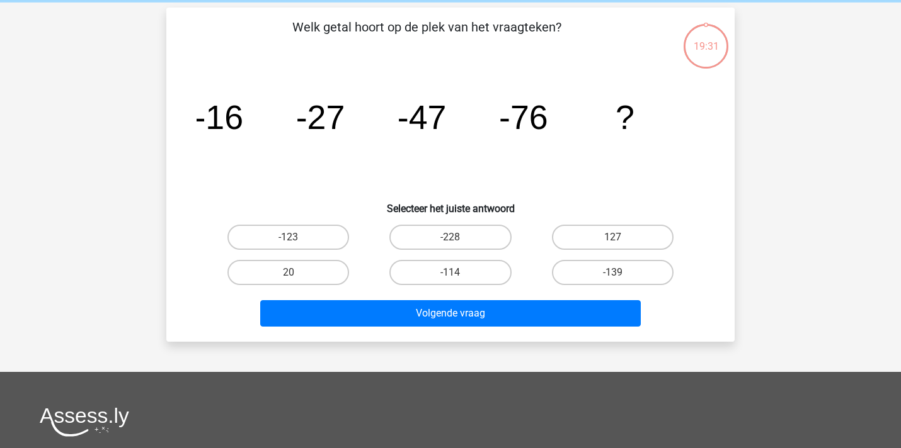
scroll to position [58, 0]
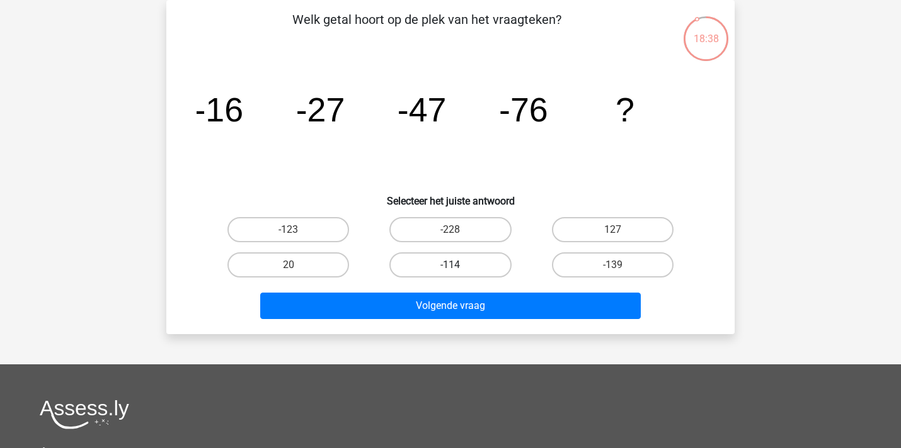
click at [463, 268] on label "-114" at bounding box center [450, 265] width 122 height 25
click at [458, 268] on input "-114" at bounding box center [454, 269] width 8 height 8
radio input "true"
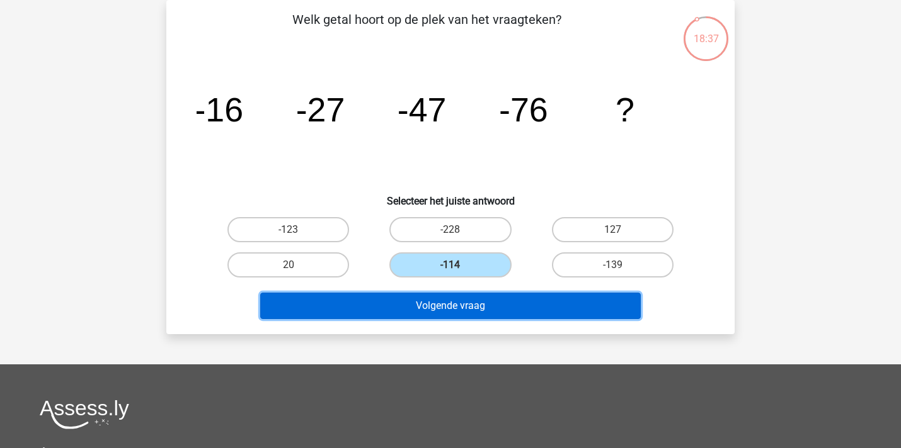
click at [469, 309] on button "Volgende vraag" at bounding box center [450, 306] width 381 height 26
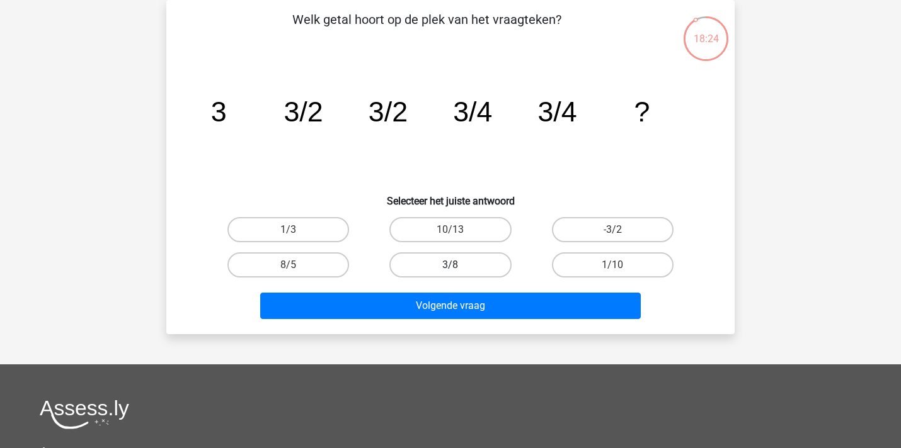
click at [479, 263] on label "3/8" at bounding box center [450, 265] width 122 height 25
click at [458, 265] on input "3/8" at bounding box center [454, 269] width 8 height 8
radio input "true"
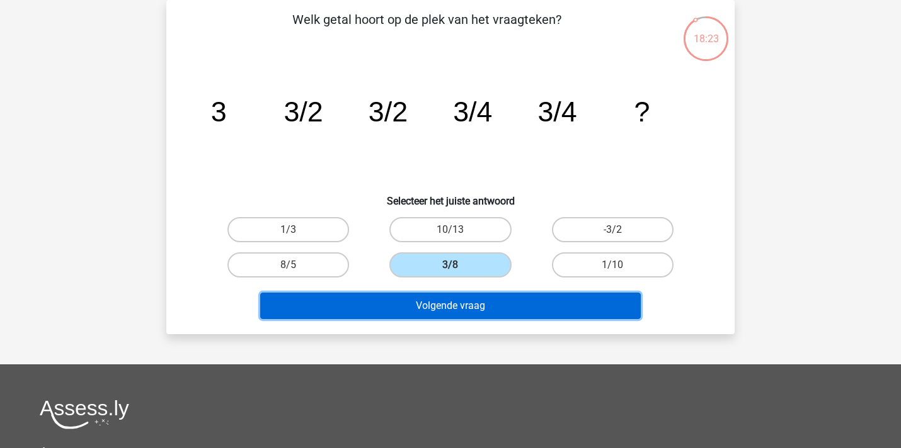
click at [503, 305] on button "Volgende vraag" at bounding box center [450, 306] width 381 height 26
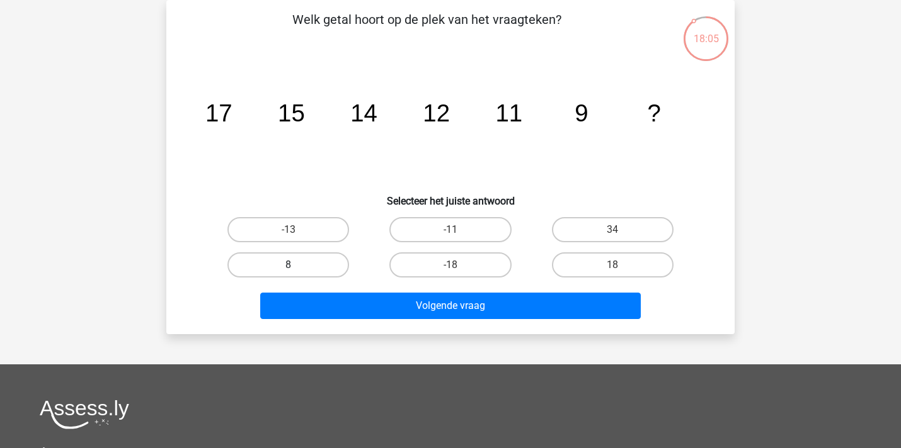
click at [321, 268] on label "8" at bounding box center [288, 265] width 122 height 25
click at [297, 268] on input "8" at bounding box center [292, 269] width 8 height 8
radio input "true"
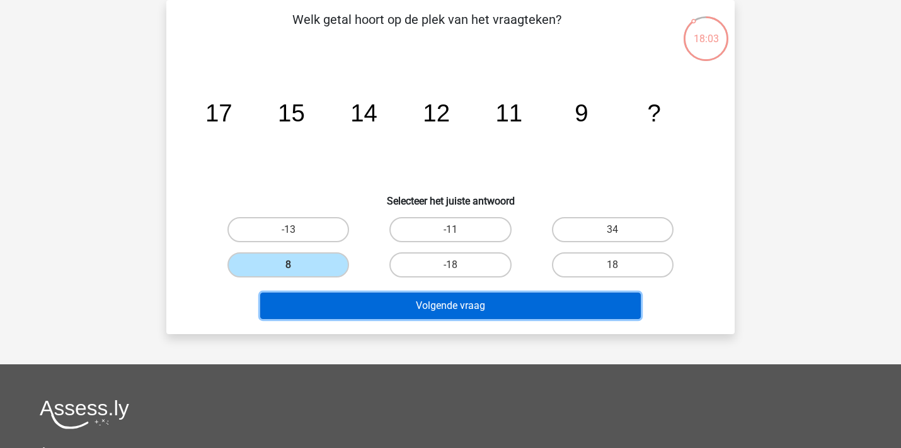
click at [379, 309] on button "Volgende vraag" at bounding box center [450, 306] width 381 height 26
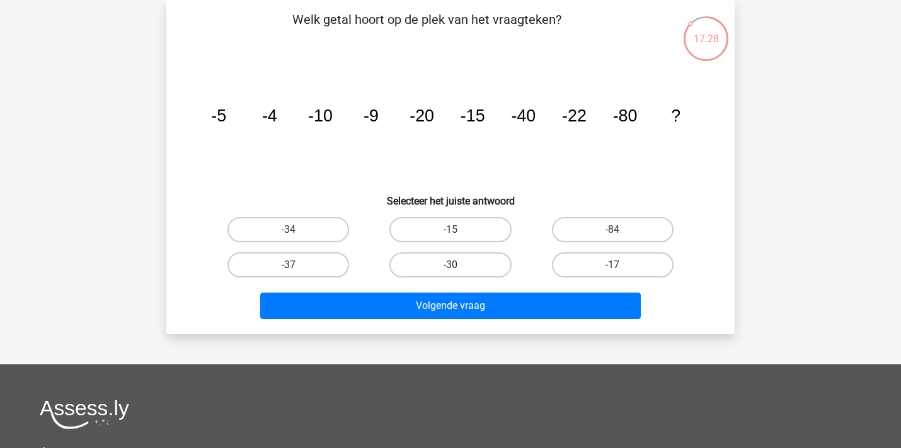
click at [455, 259] on label "-30" at bounding box center [450, 265] width 122 height 25
click at [455, 265] on input "-30" at bounding box center [454, 269] width 8 height 8
radio input "true"
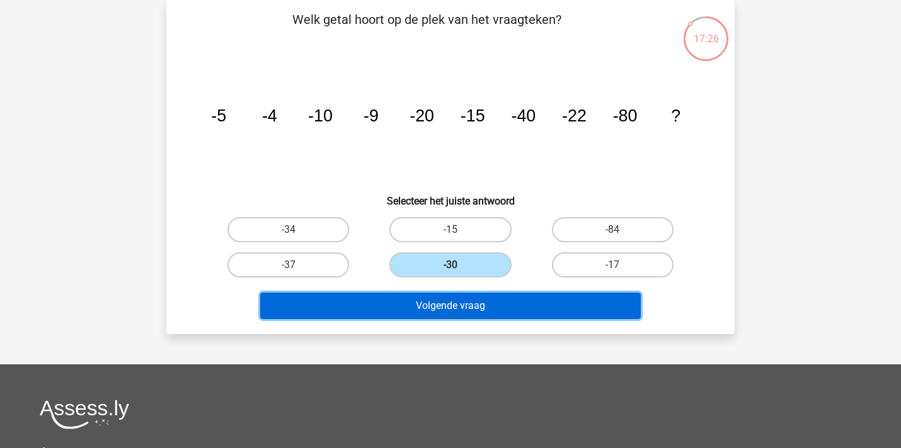
click at [475, 304] on button "Volgende vraag" at bounding box center [450, 306] width 381 height 26
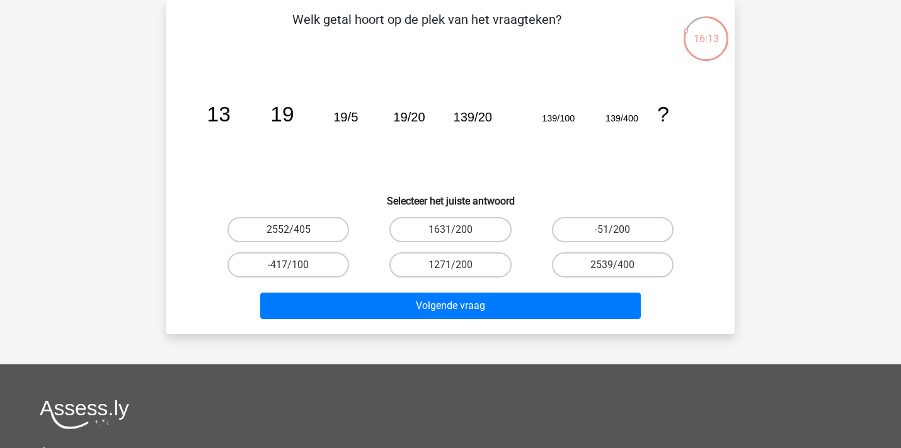
click at [615, 269] on input "2539/400" at bounding box center [616, 269] width 8 height 8
radio input "true"
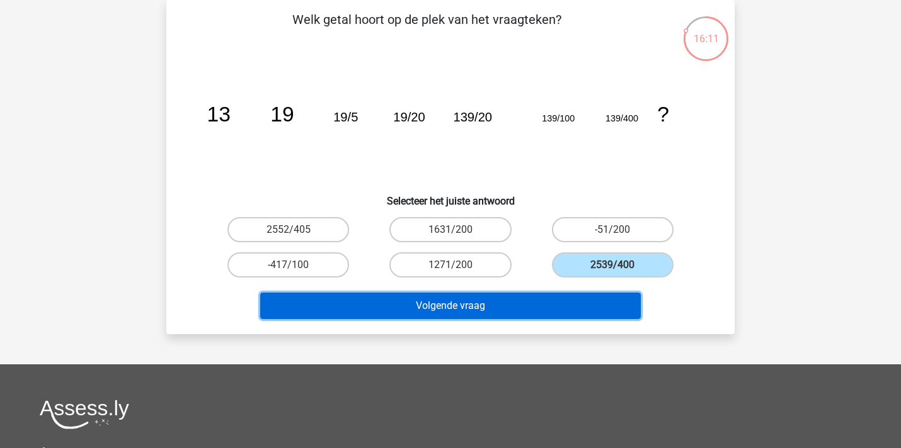
click at [589, 307] on button "Volgende vraag" at bounding box center [450, 306] width 381 height 26
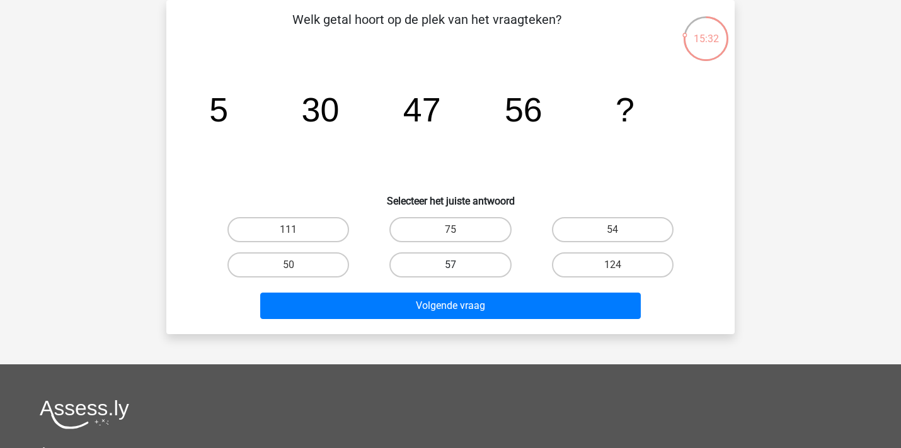
click at [434, 263] on label "57" at bounding box center [450, 265] width 122 height 25
click at [450, 265] on input "57" at bounding box center [454, 269] width 8 height 8
radio input "true"
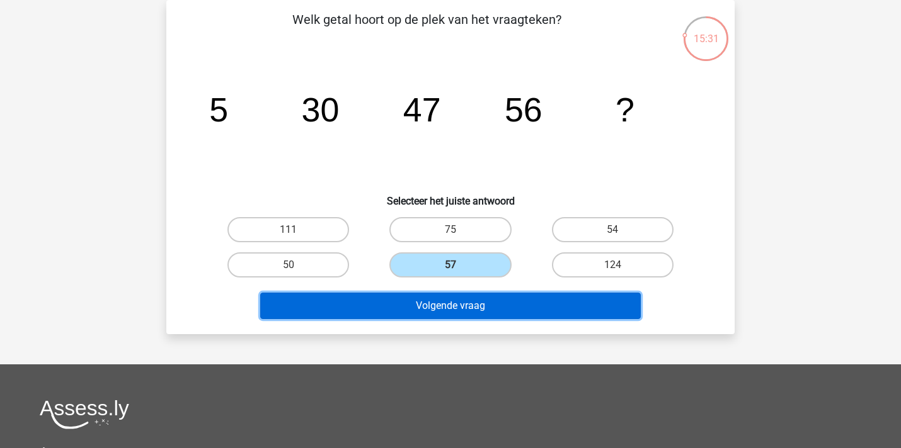
click at [453, 306] on button "Volgende vraag" at bounding box center [450, 306] width 381 height 26
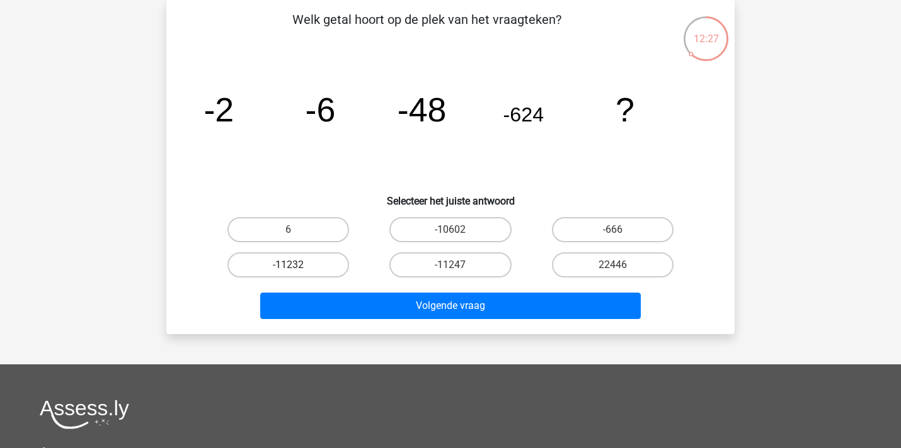
click at [298, 265] on label "-11232" at bounding box center [288, 265] width 122 height 25
click at [297, 265] on input "-11232" at bounding box center [292, 269] width 8 height 8
radio input "true"
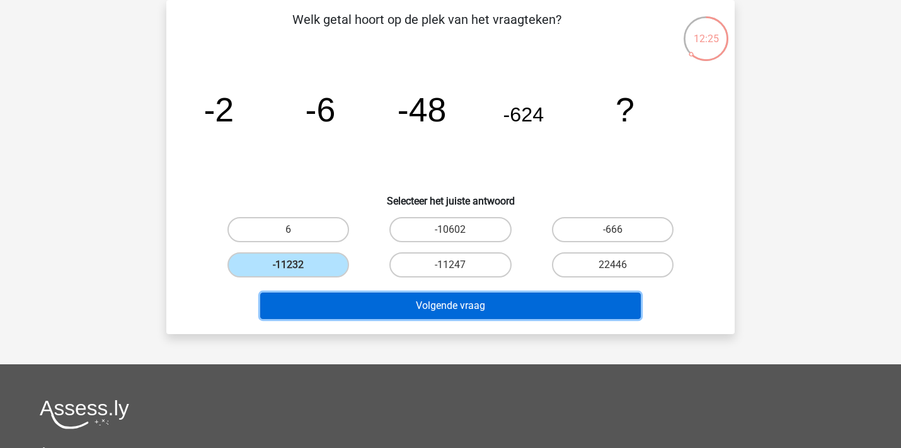
click at [368, 305] on button "Volgende vraag" at bounding box center [450, 306] width 381 height 26
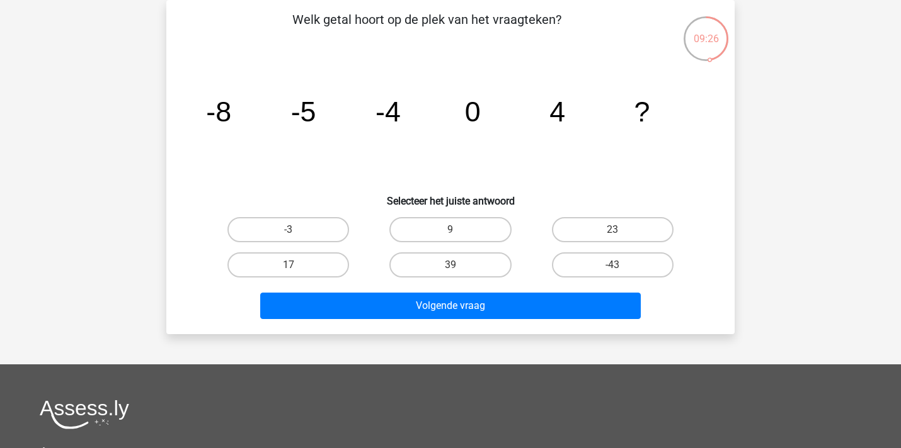
click at [452, 236] on input "9" at bounding box center [454, 234] width 8 height 8
radio input "true"
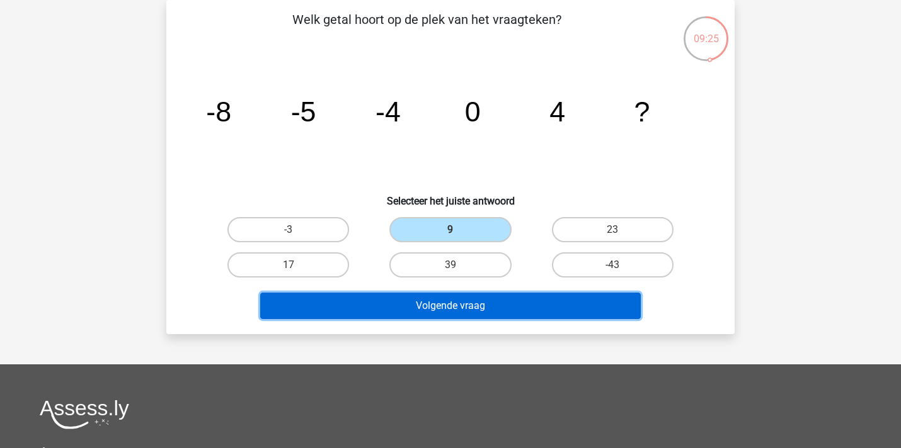
click at [467, 312] on button "Volgende vraag" at bounding box center [450, 306] width 381 height 26
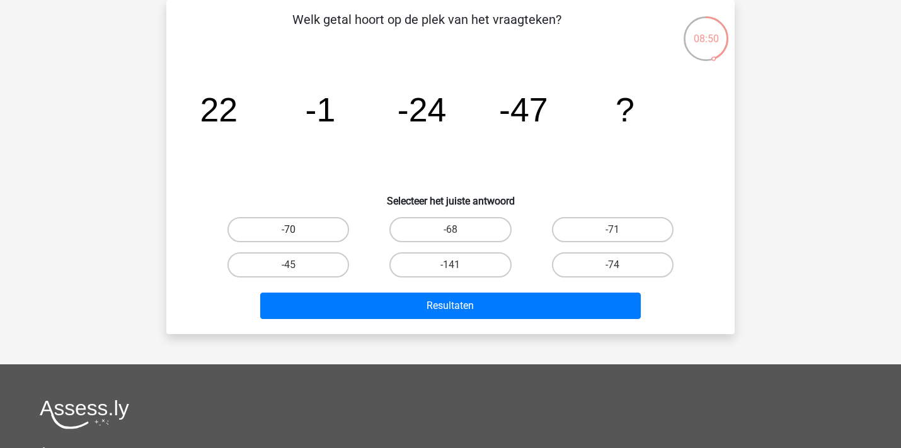
click at [302, 225] on label "-70" at bounding box center [288, 229] width 122 height 25
click at [297, 230] on input "-70" at bounding box center [292, 234] width 8 height 8
radio input "true"
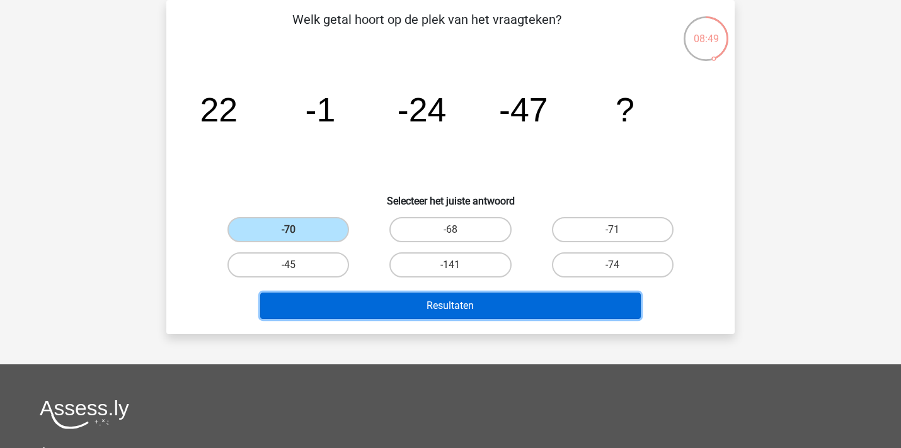
click at [429, 307] on button "Resultaten" at bounding box center [450, 306] width 381 height 26
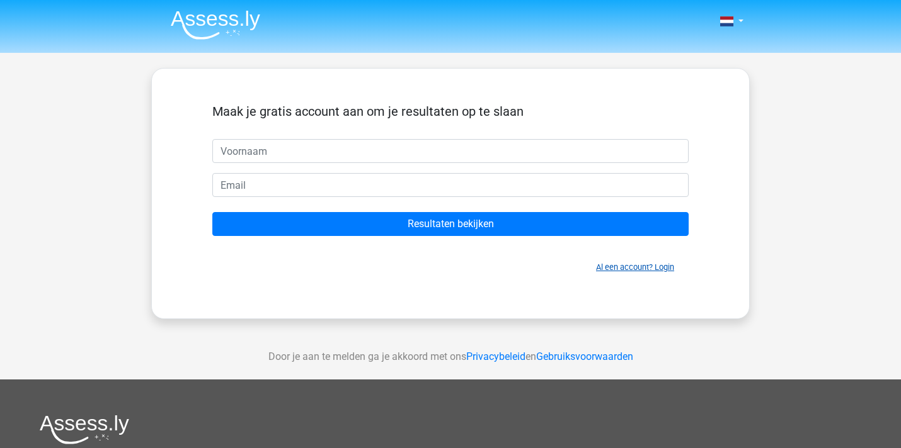
click at [622, 266] on link "Al een account? Login" at bounding box center [635, 267] width 78 height 9
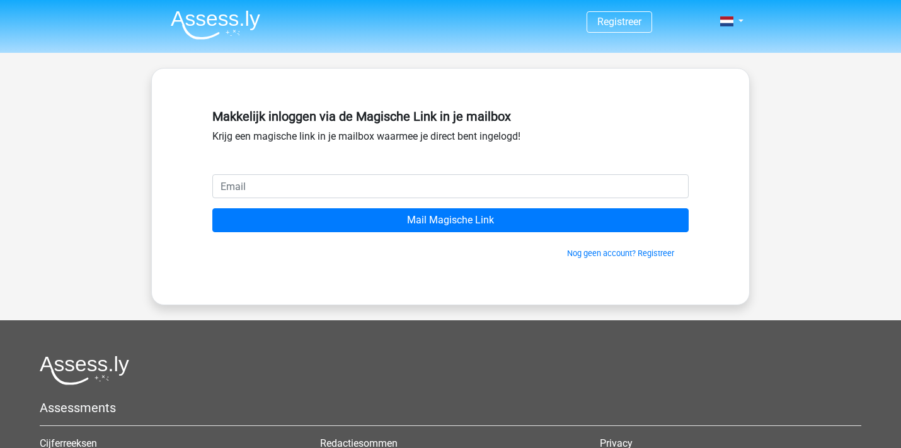
click at [374, 183] on input "email" at bounding box center [450, 186] width 476 height 24
type input "frank.blokker@ziggo.nl"
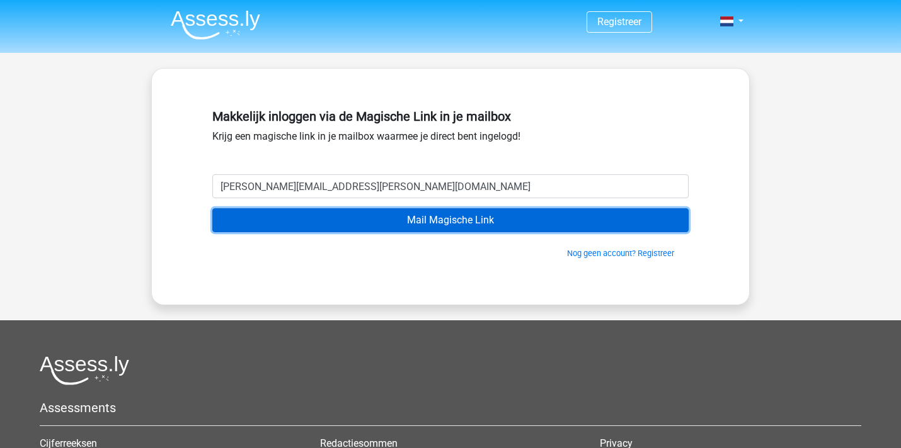
click at [431, 222] on input "Mail Magische Link" at bounding box center [450, 220] width 476 height 24
